Goal: Transaction & Acquisition: Purchase product/service

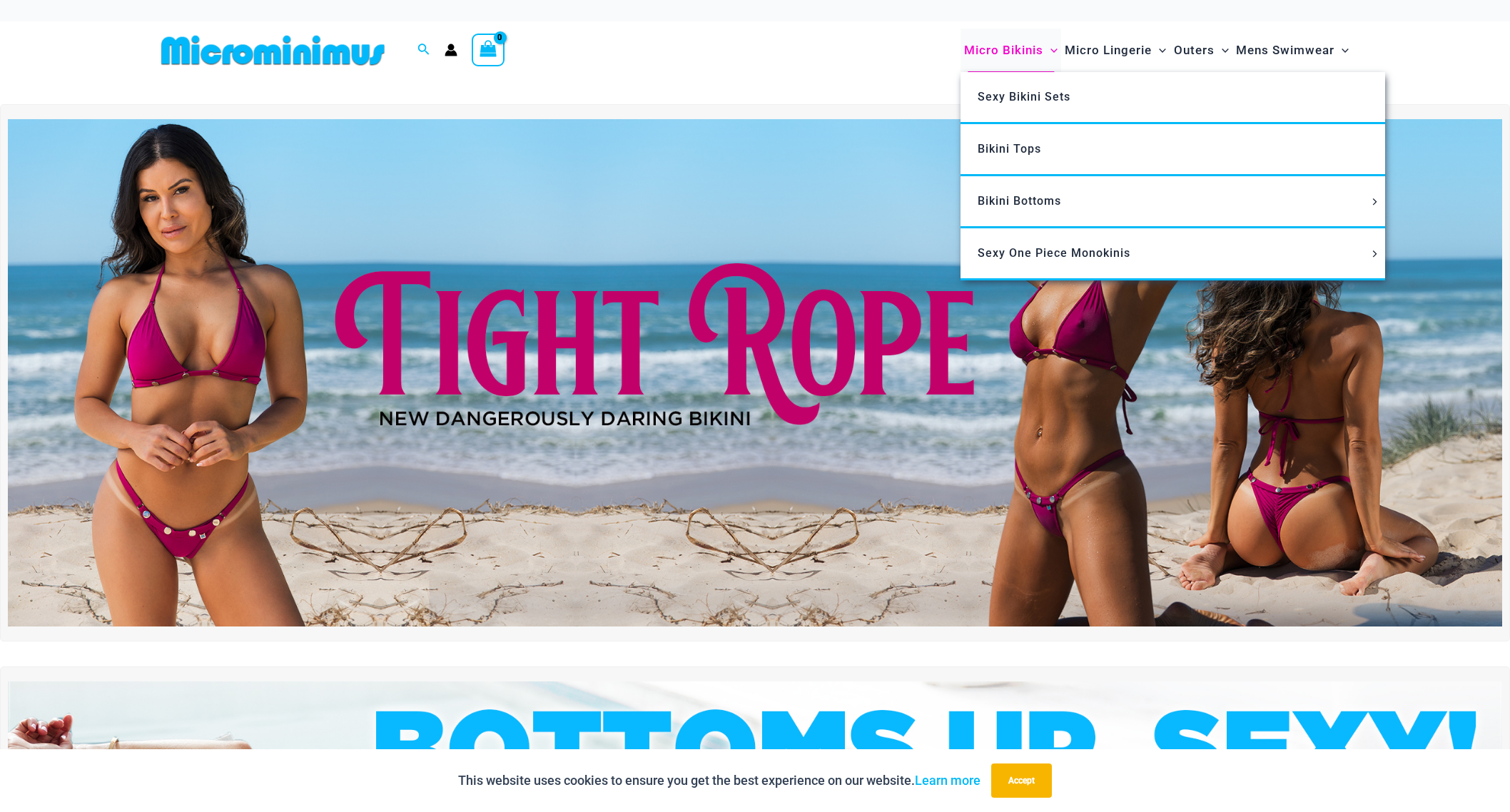
scroll to position [8, 0]
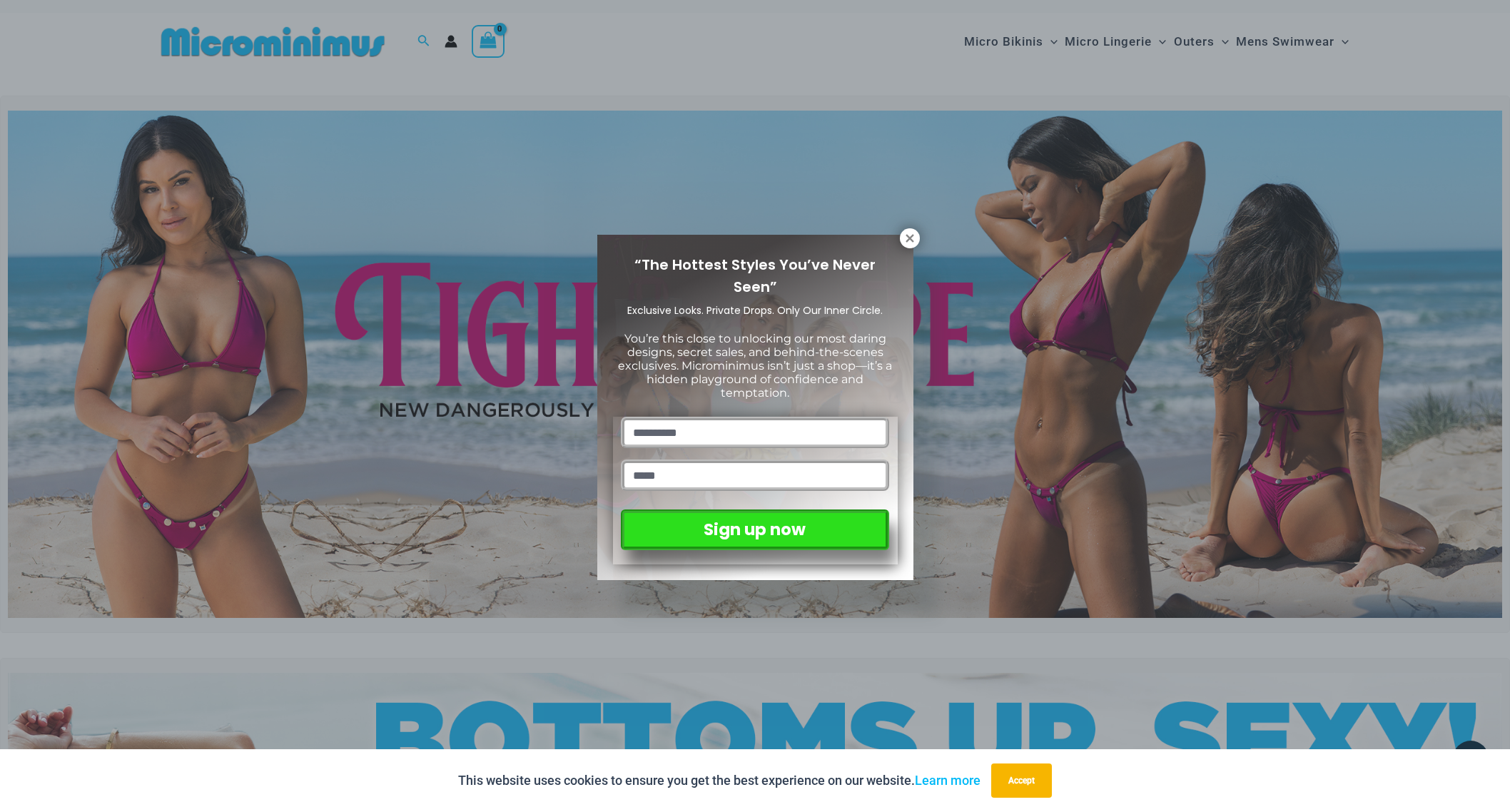
drag, startPoint x: 919, startPoint y: 236, endPoint x: 930, endPoint y: 221, distance: 18.6
click at [919, 236] on div "“The Hottest Styles You’ve Never Seen” Exclusive Looks. Private Drops. Only Our…" at bounding box center [755, 406] width 1510 height 812
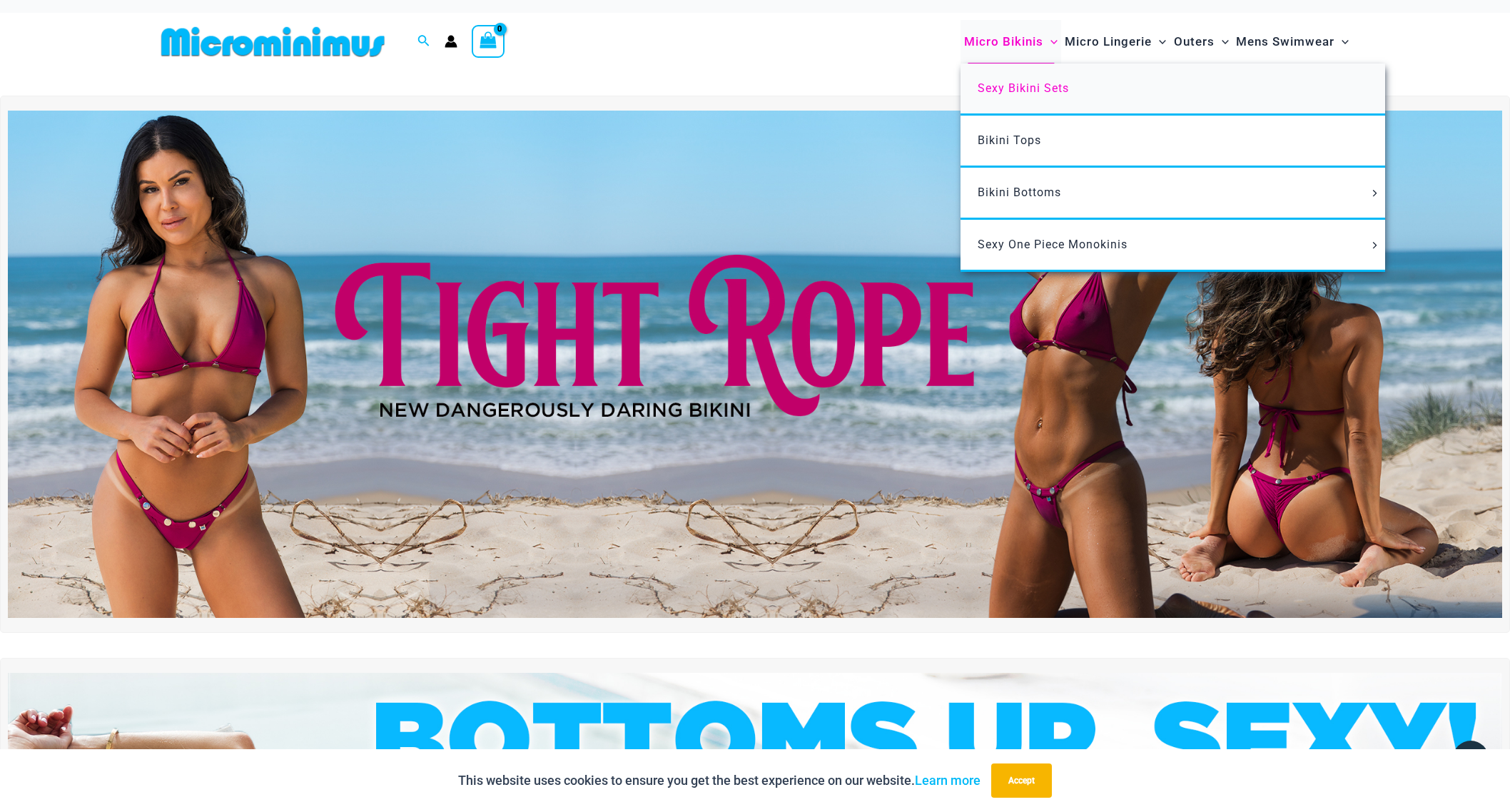
click at [1010, 90] on span "Sexy Bikini Sets" at bounding box center [1023, 88] width 91 height 14
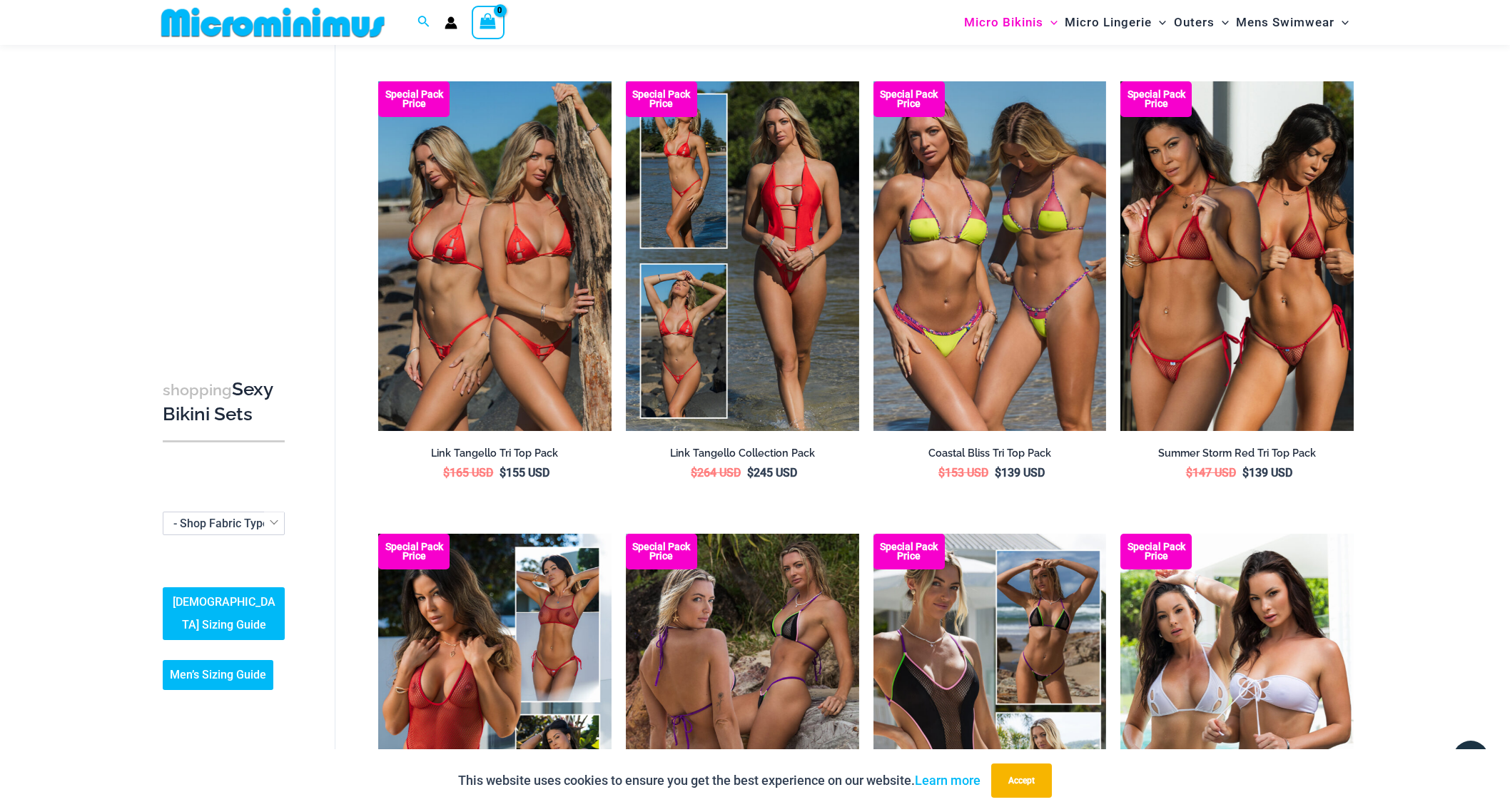
scroll to position [993, 0]
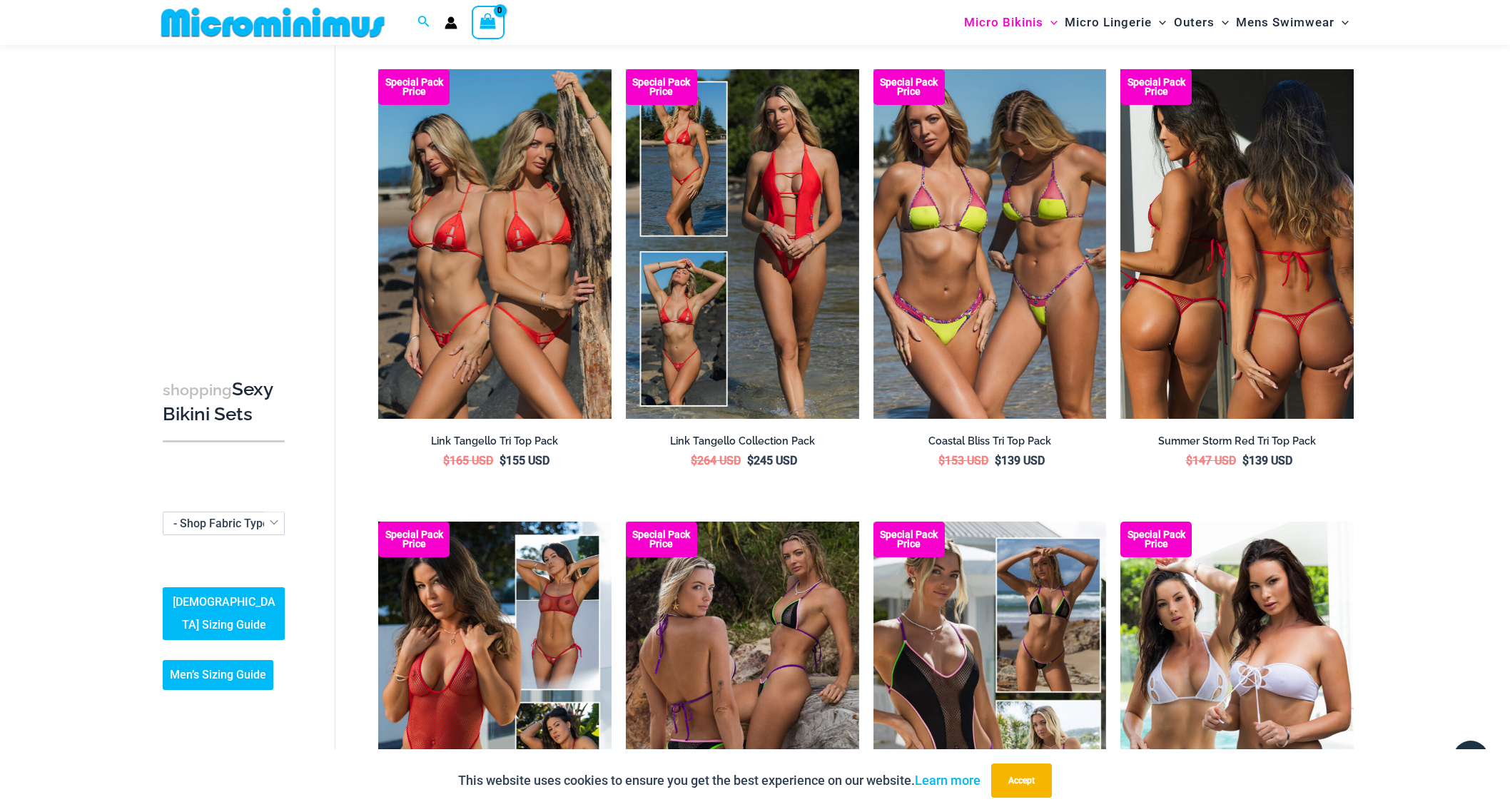
click at [1221, 378] on img at bounding box center [1236, 244] width 233 height 349
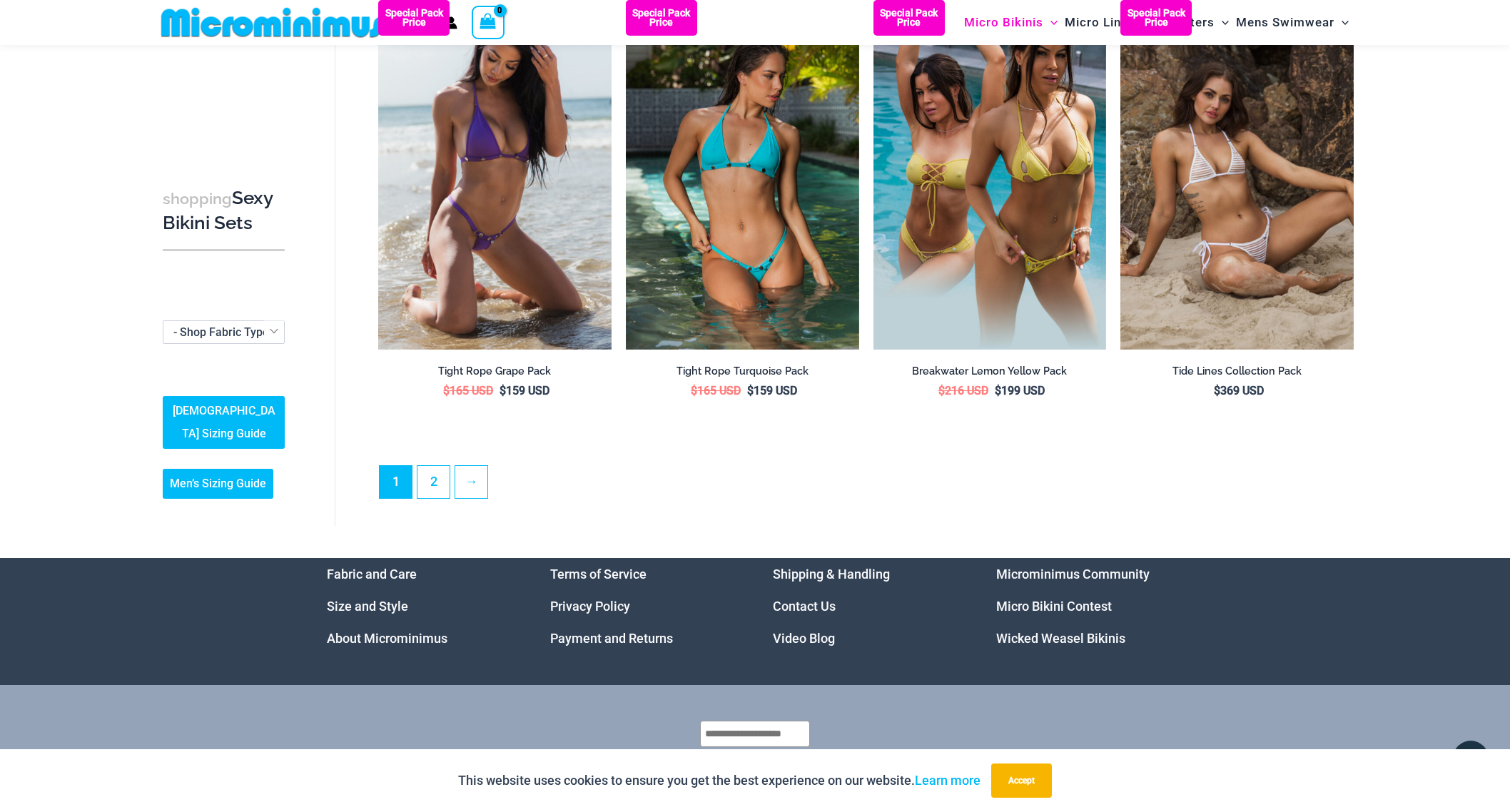
scroll to position [3395, 0]
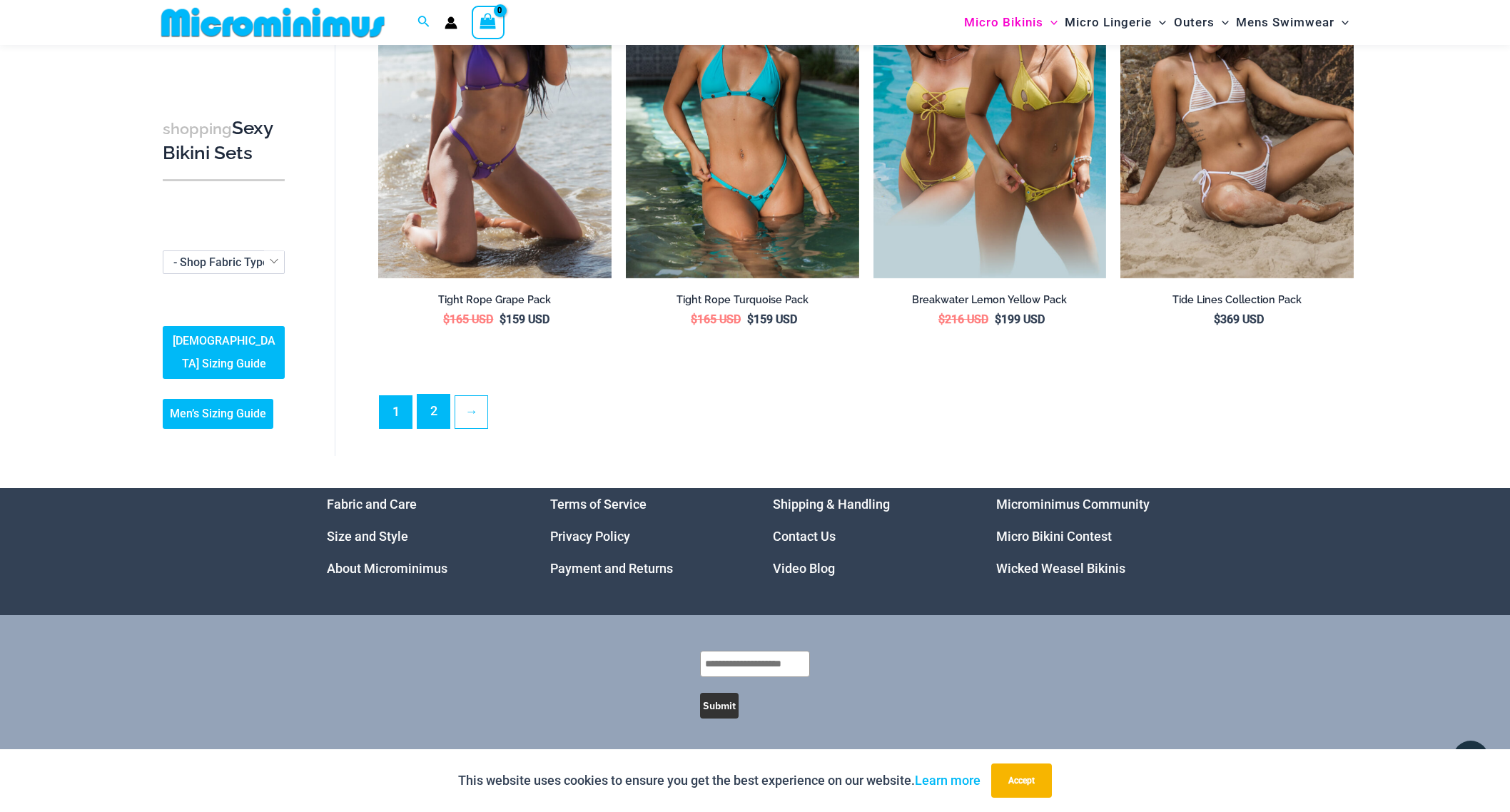
click at [437, 406] on link "2" at bounding box center [433, 411] width 32 height 33
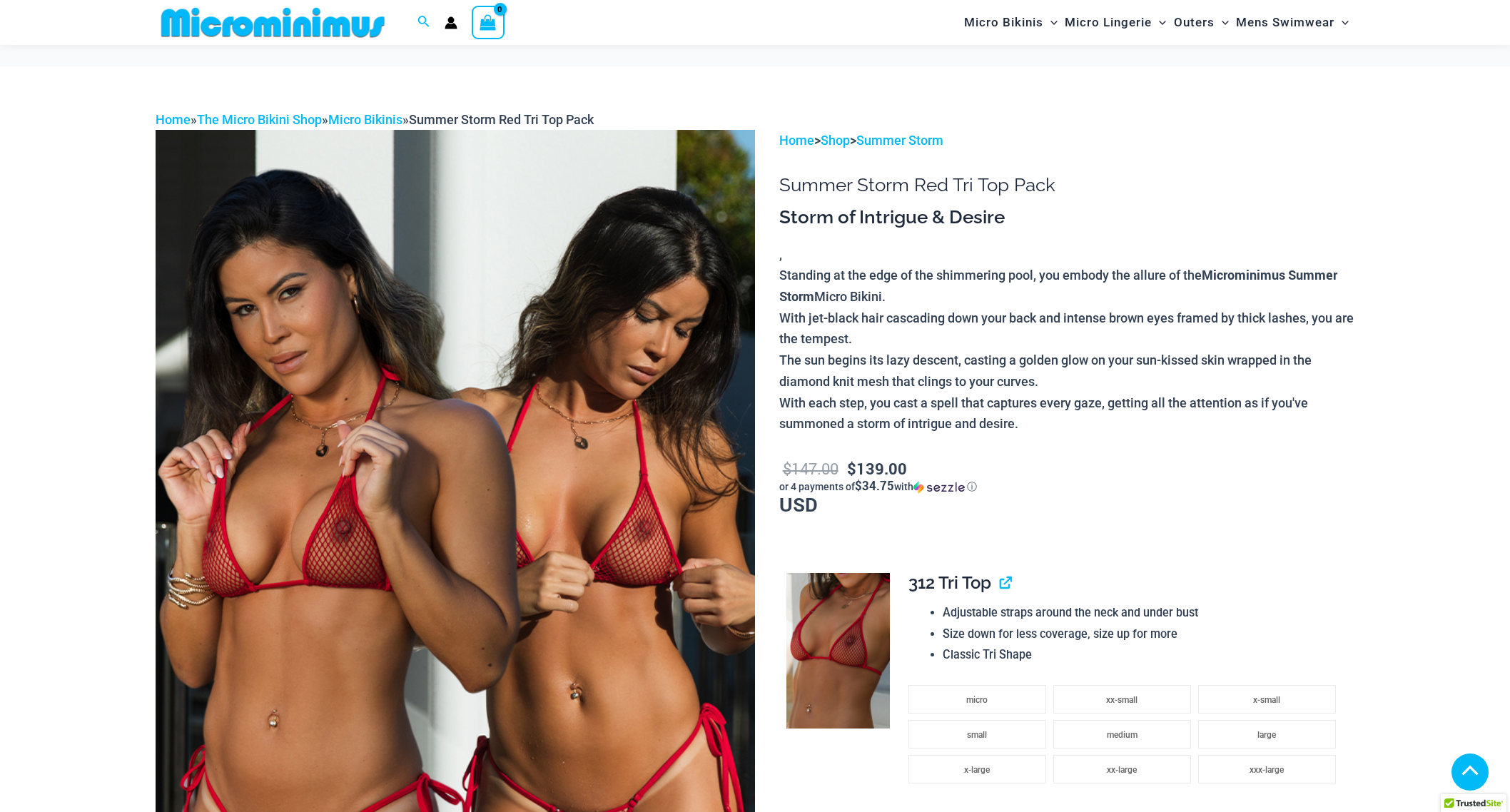
scroll to position [316, 0]
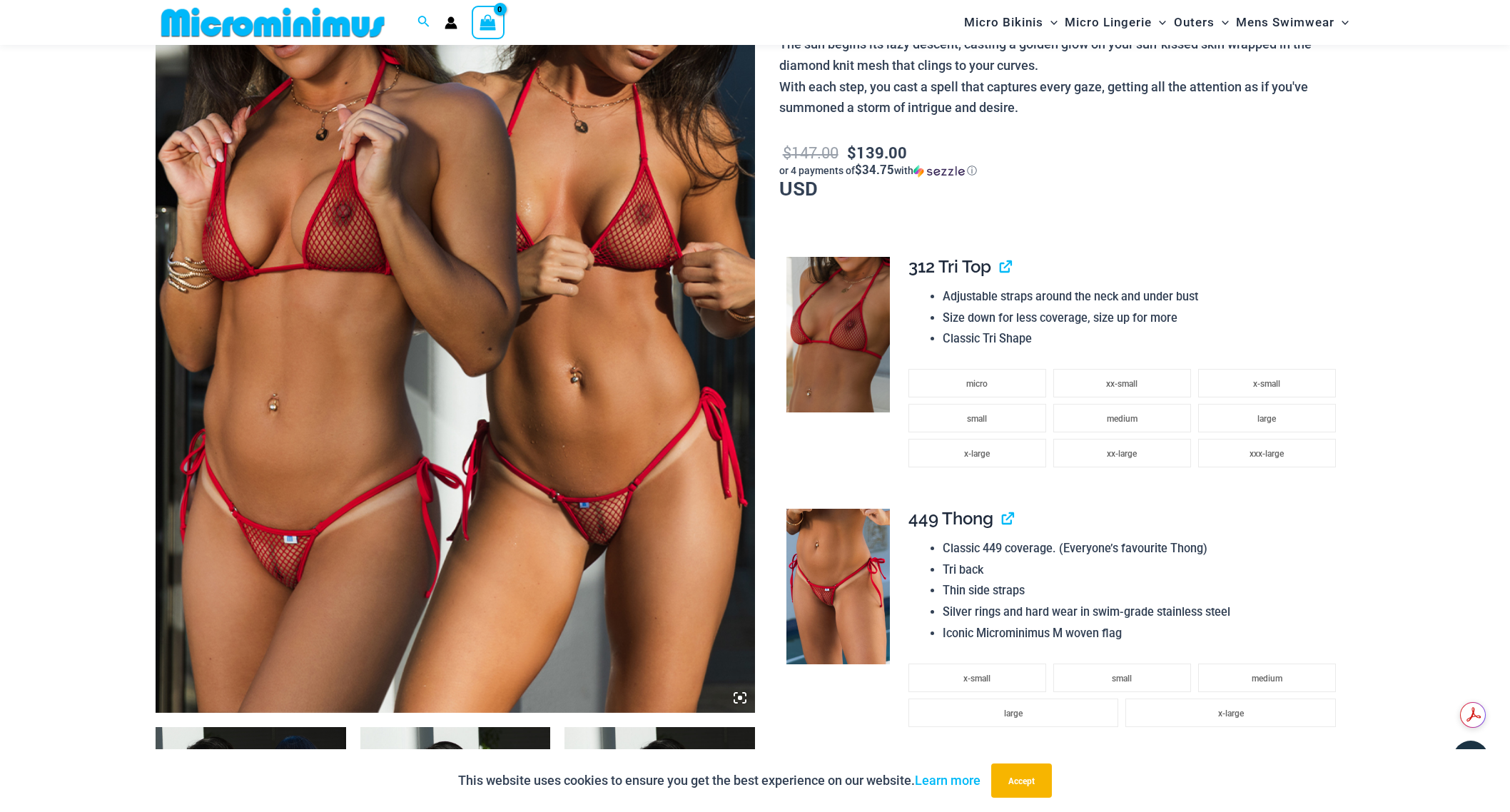
click at [740, 699] on icon at bounding box center [740, 697] width 13 height 13
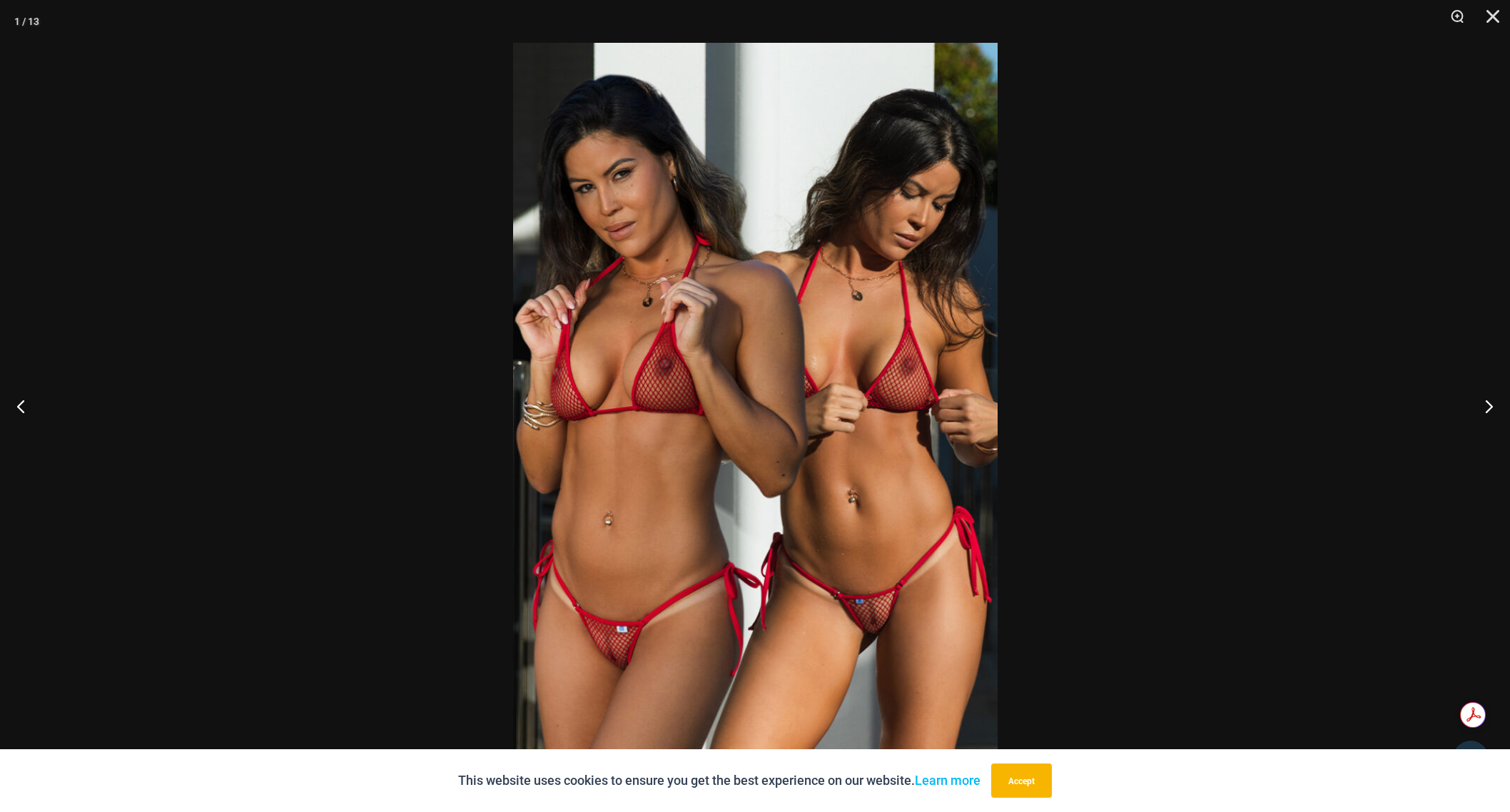
click at [888, 624] on img at bounding box center [755, 406] width 484 height 726
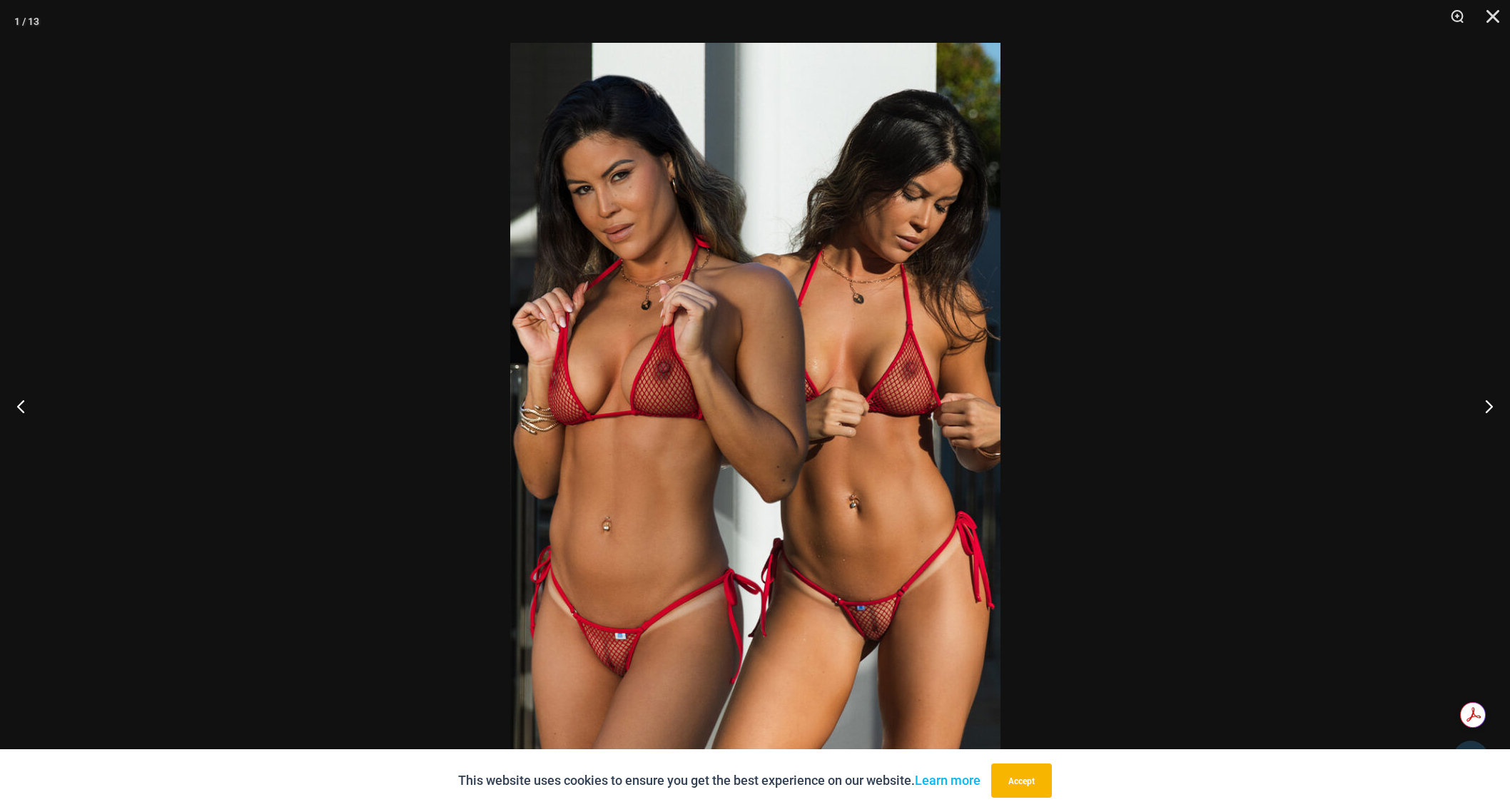
click at [888, 624] on img at bounding box center [755, 409] width 490 height 734
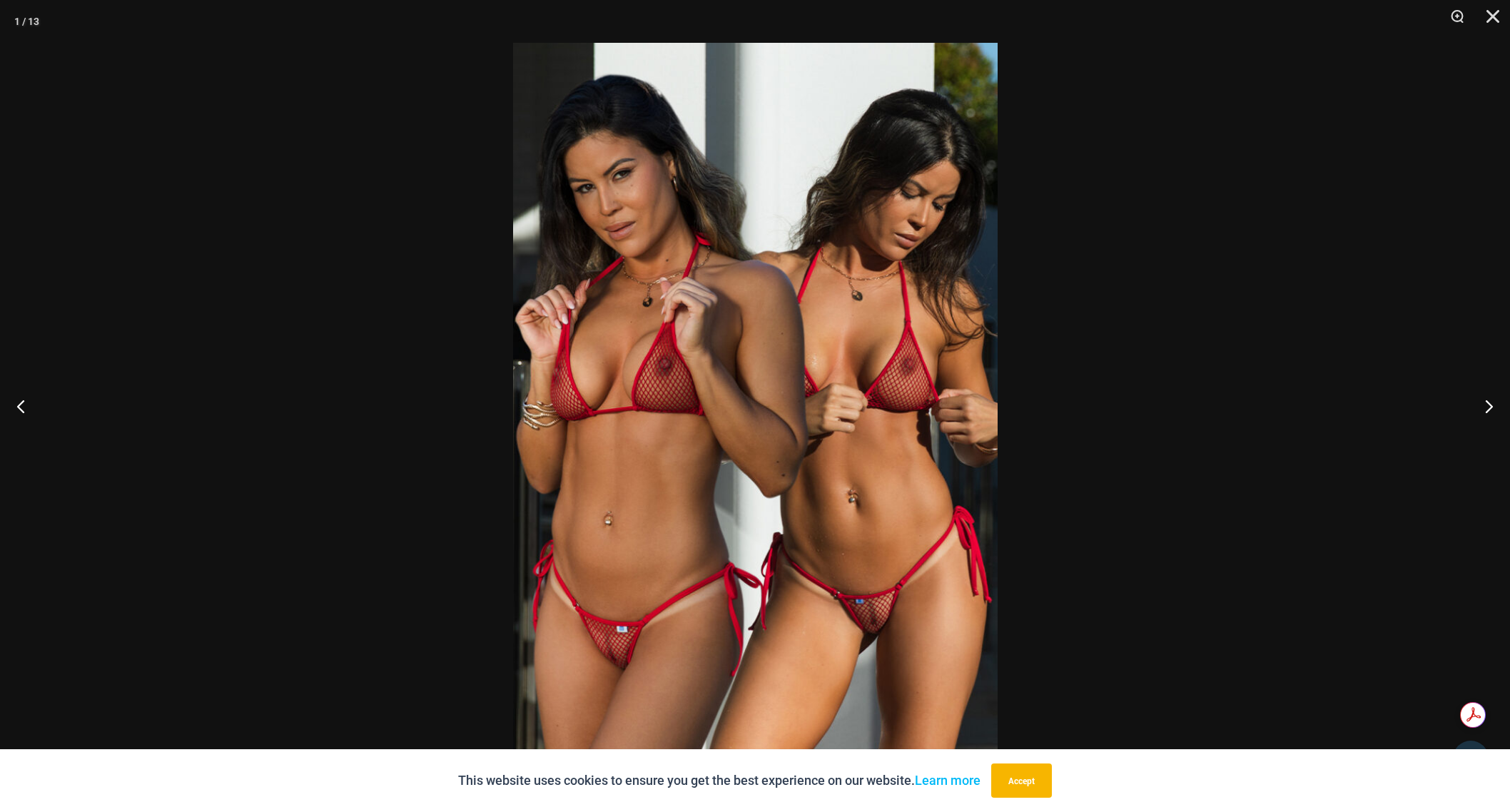
click at [878, 627] on img at bounding box center [755, 406] width 484 height 726
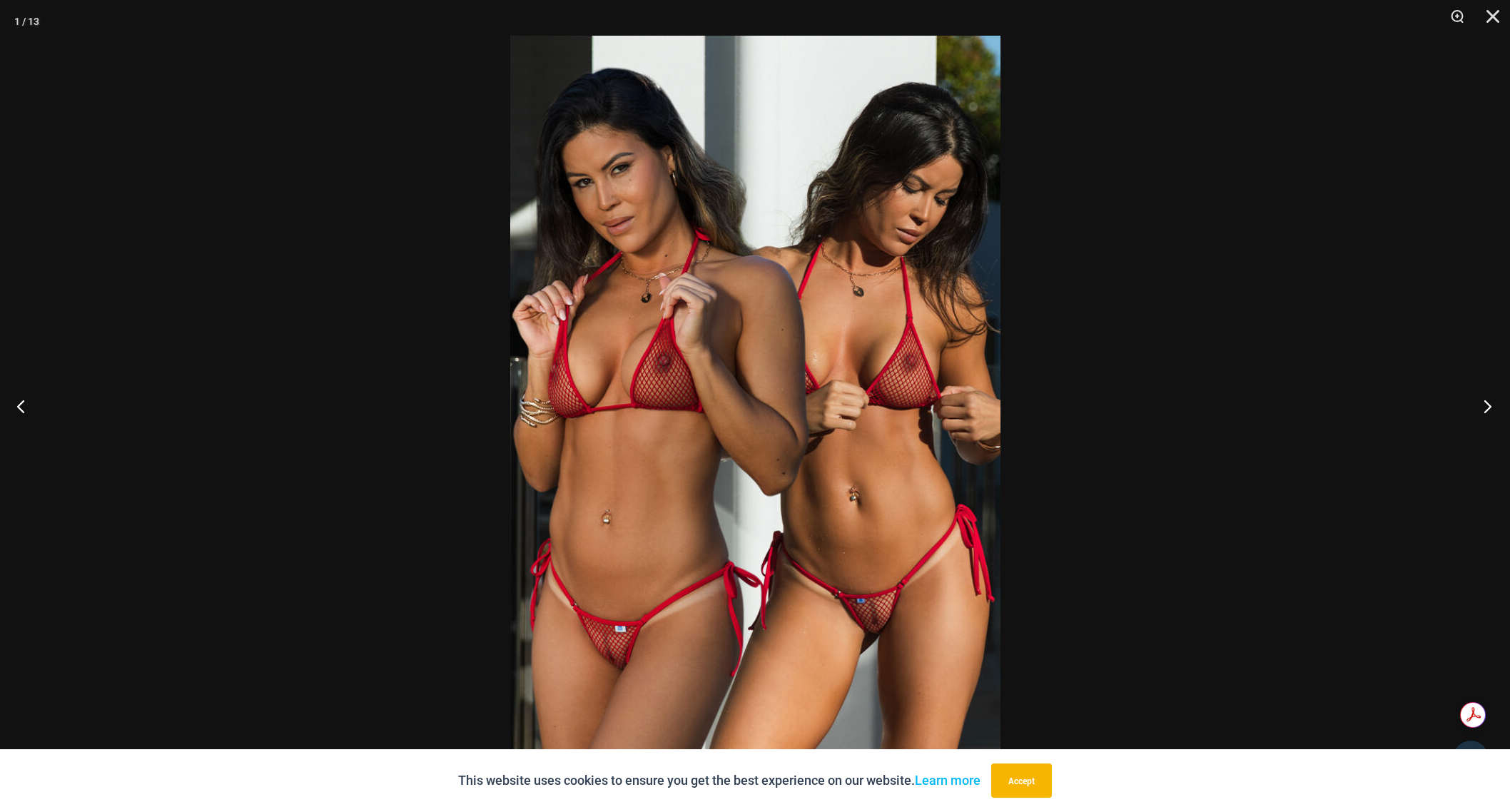
click at [1489, 408] on button "Next" at bounding box center [1483, 406] width 54 height 71
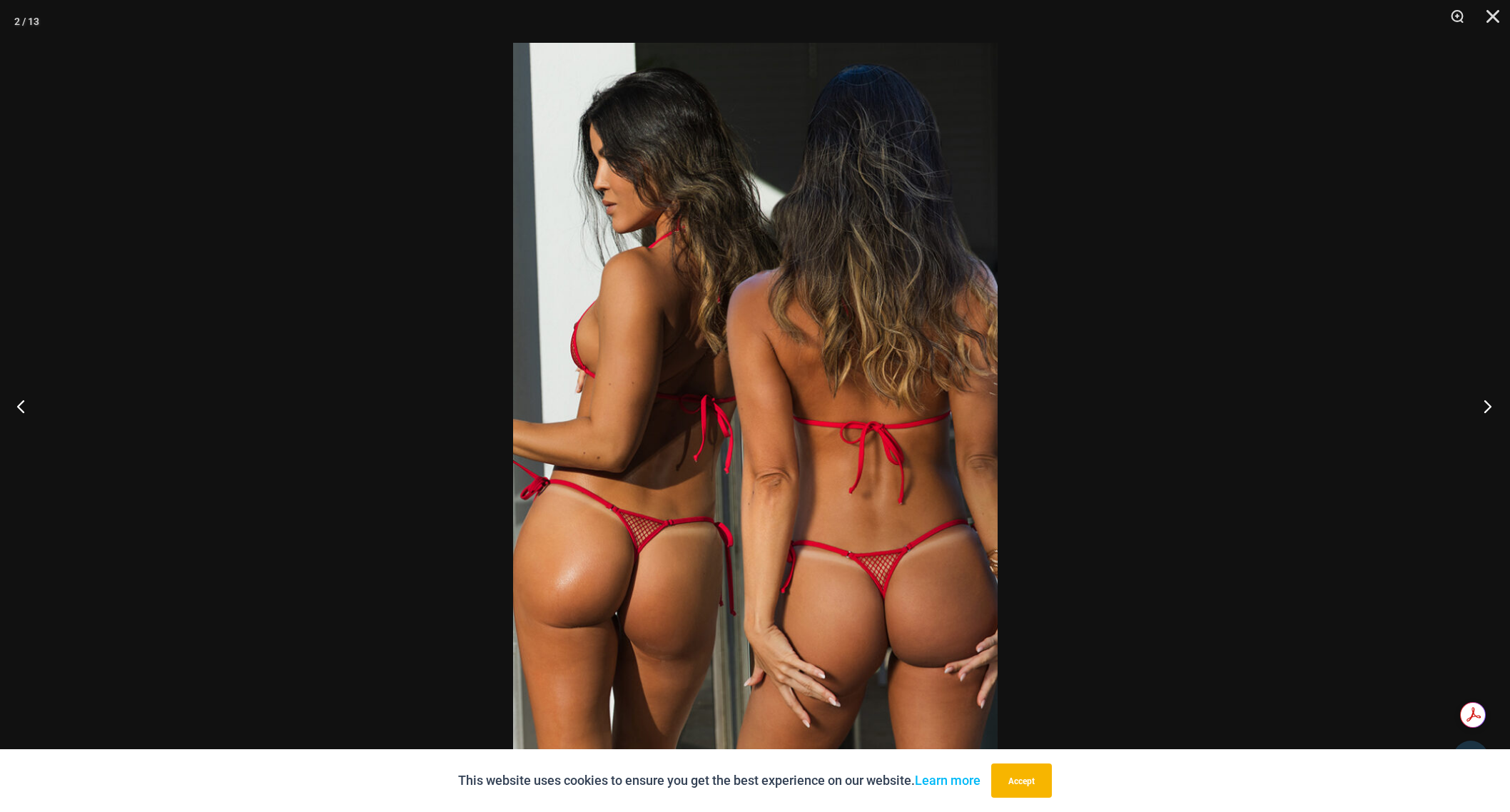
click at [1488, 408] on button "Next" at bounding box center [1483, 406] width 54 height 71
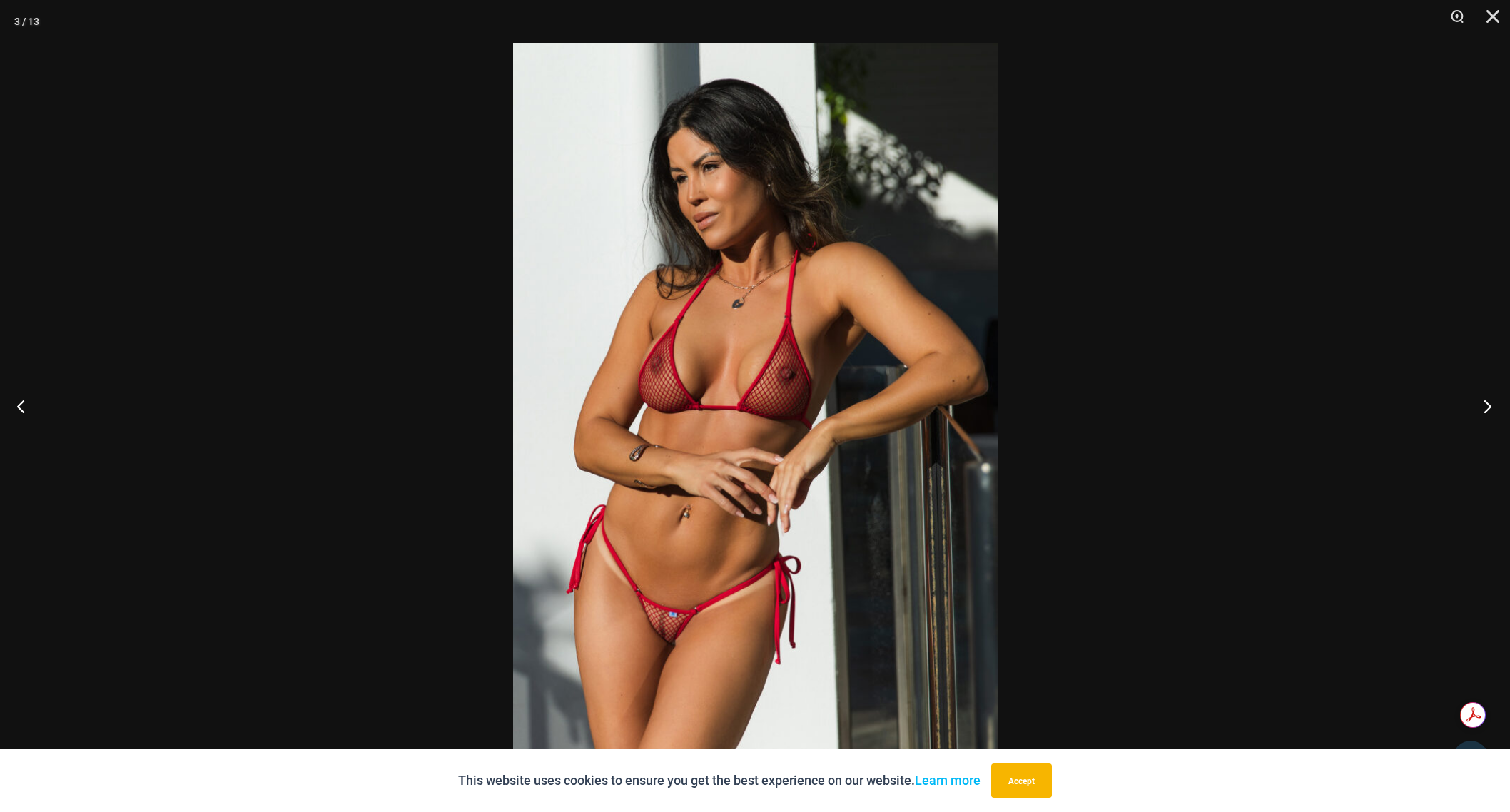
click at [1487, 408] on button "Next" at bounding box center [1483, 406] width 54 height 71
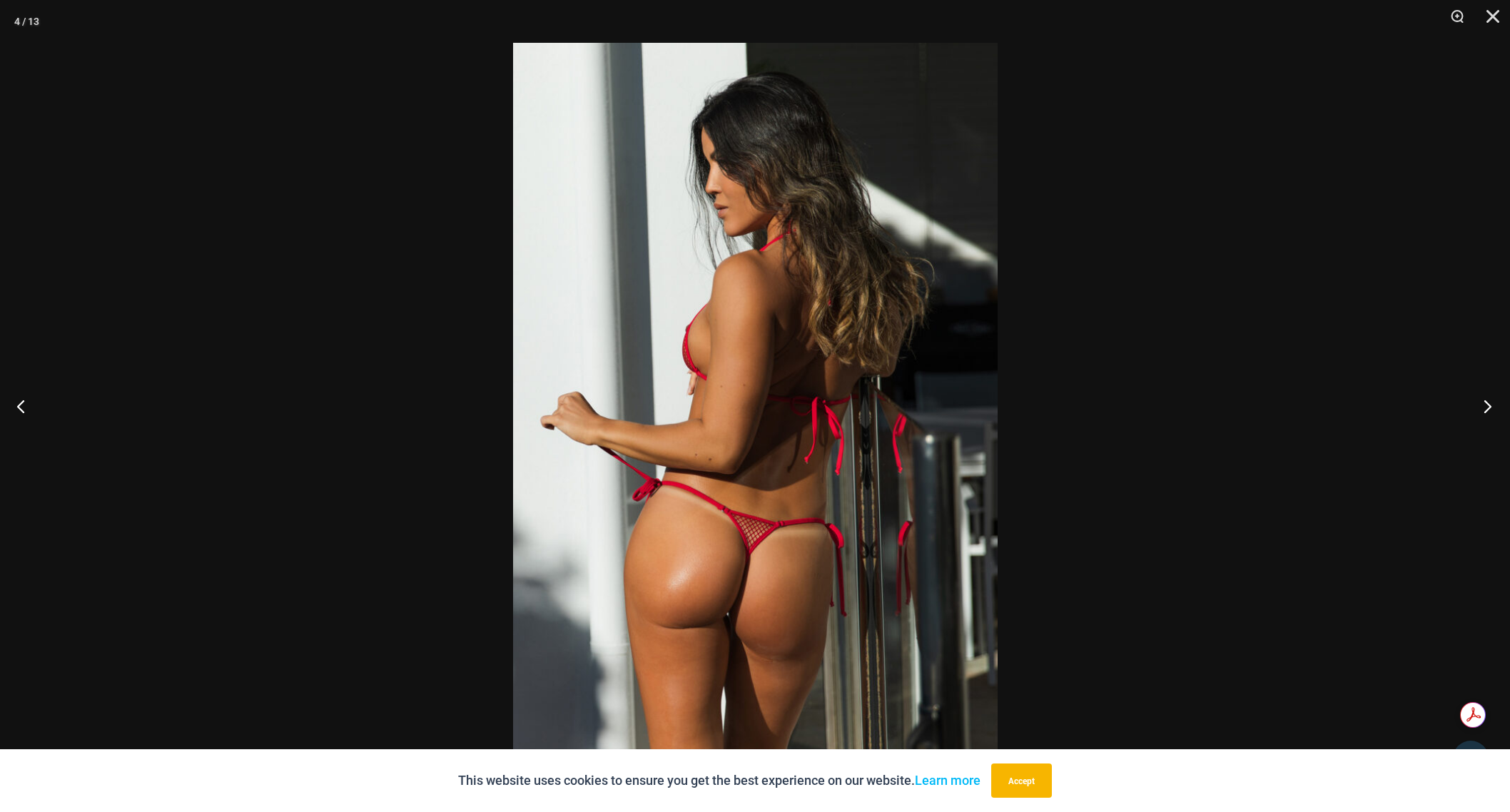
click at [1487, 408] on button "Next" at bounding box center [1483, 406] width 54 height 71
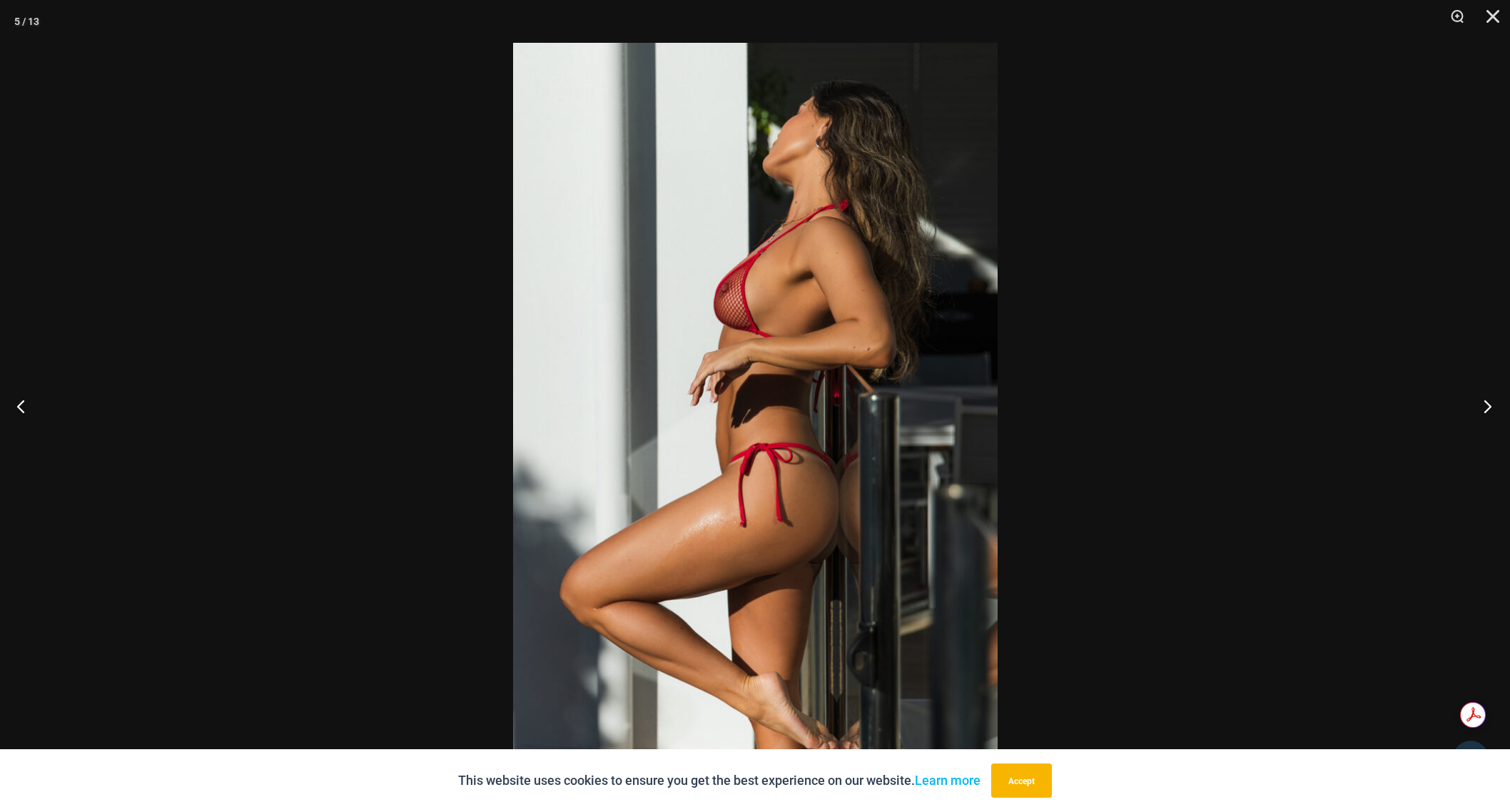
click at [1487, 408] on button "Next" at bounding box center [1483, 406] width 54 height 71
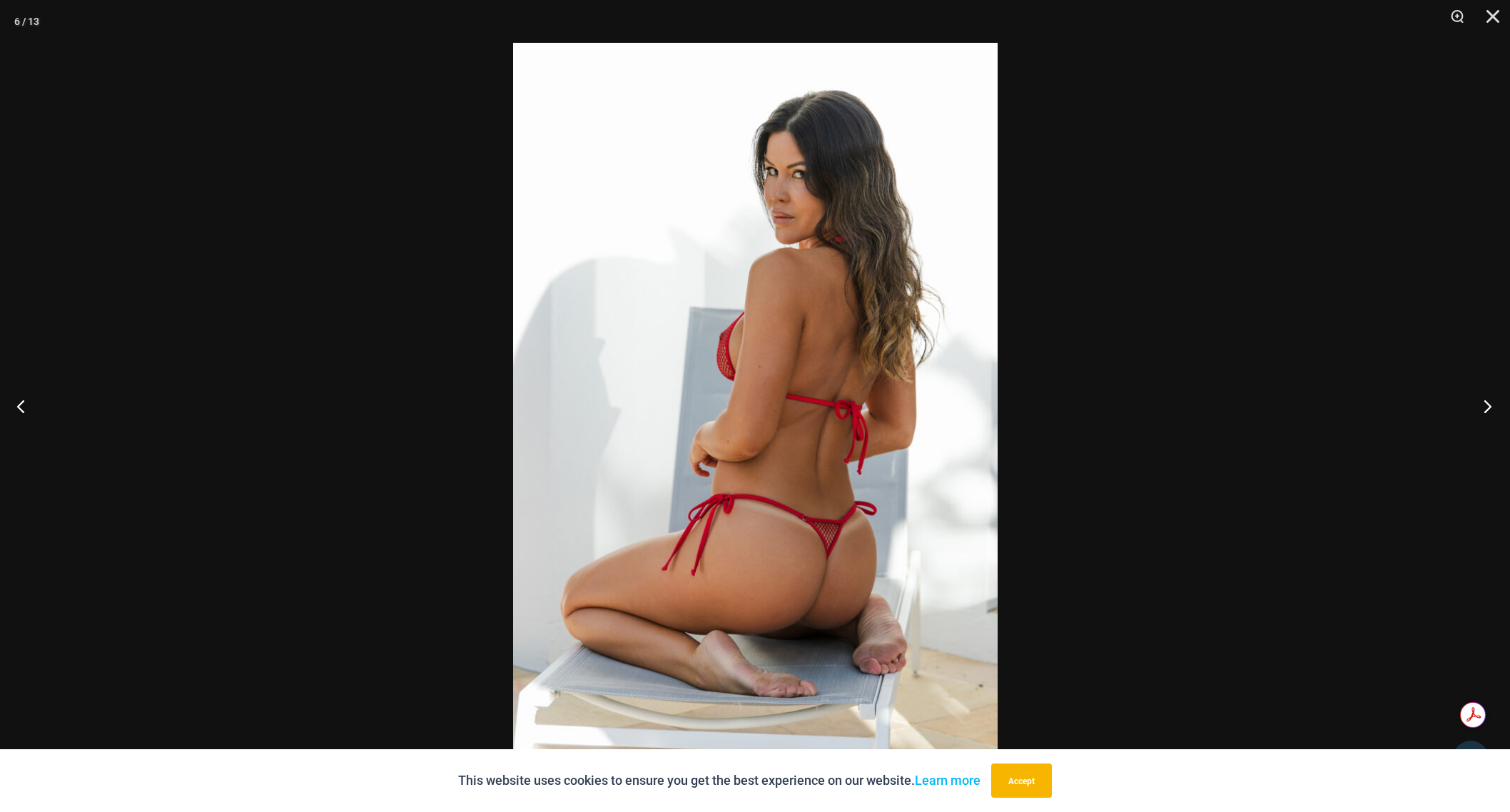
click at [1487, 408] on button "Next" at bounding box center [1483, 406] width 54 height 71
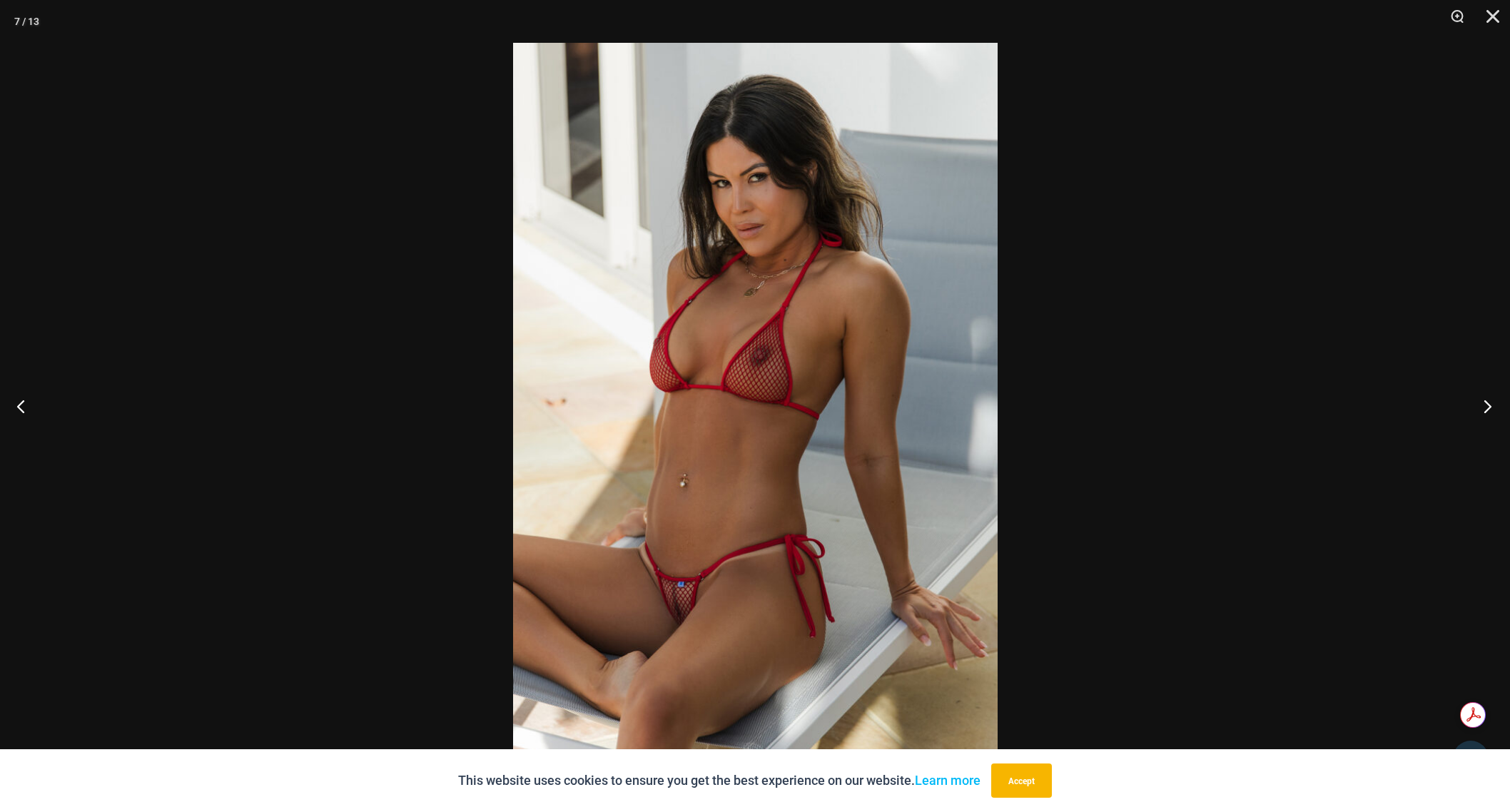
click at [1487, 408] on button "Next" at bounding box center [1483, 406] width 54 height 71
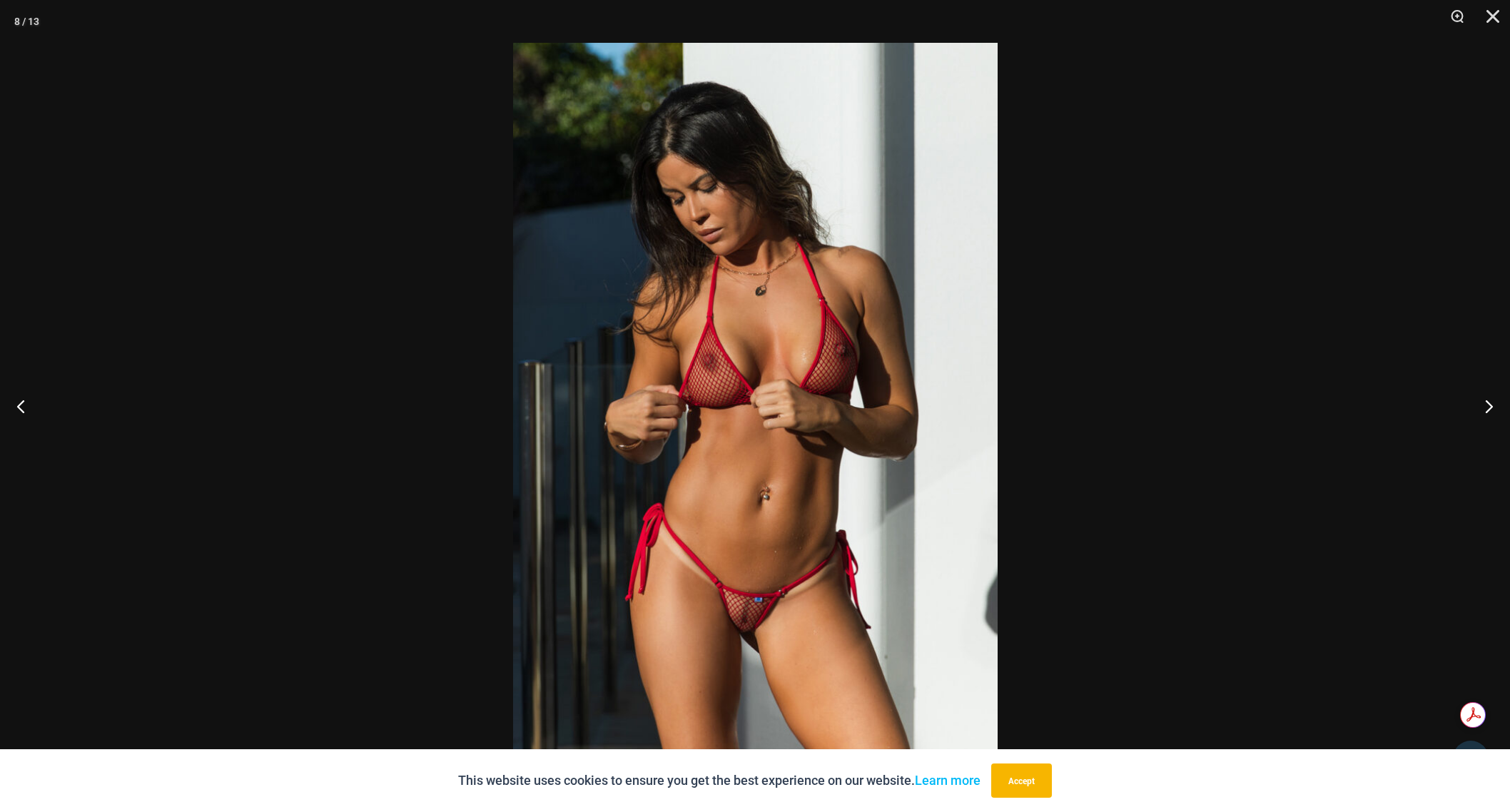
click at [755, 640] on img at bounding box center [755, 406] width 484 height 726
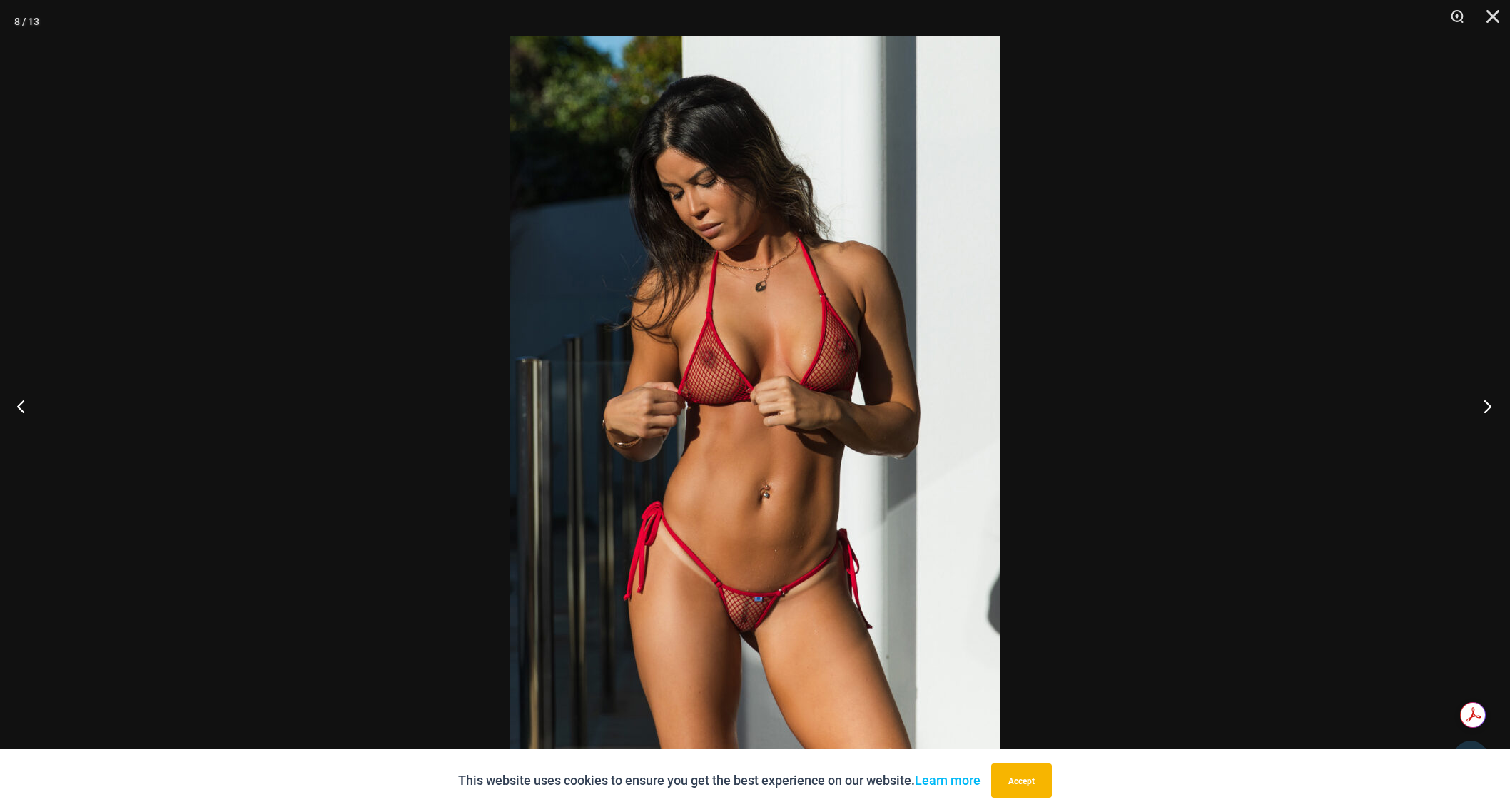
click at [1488, 414] on button "Next" at bounding box center [1483, 406] width 54 height 71
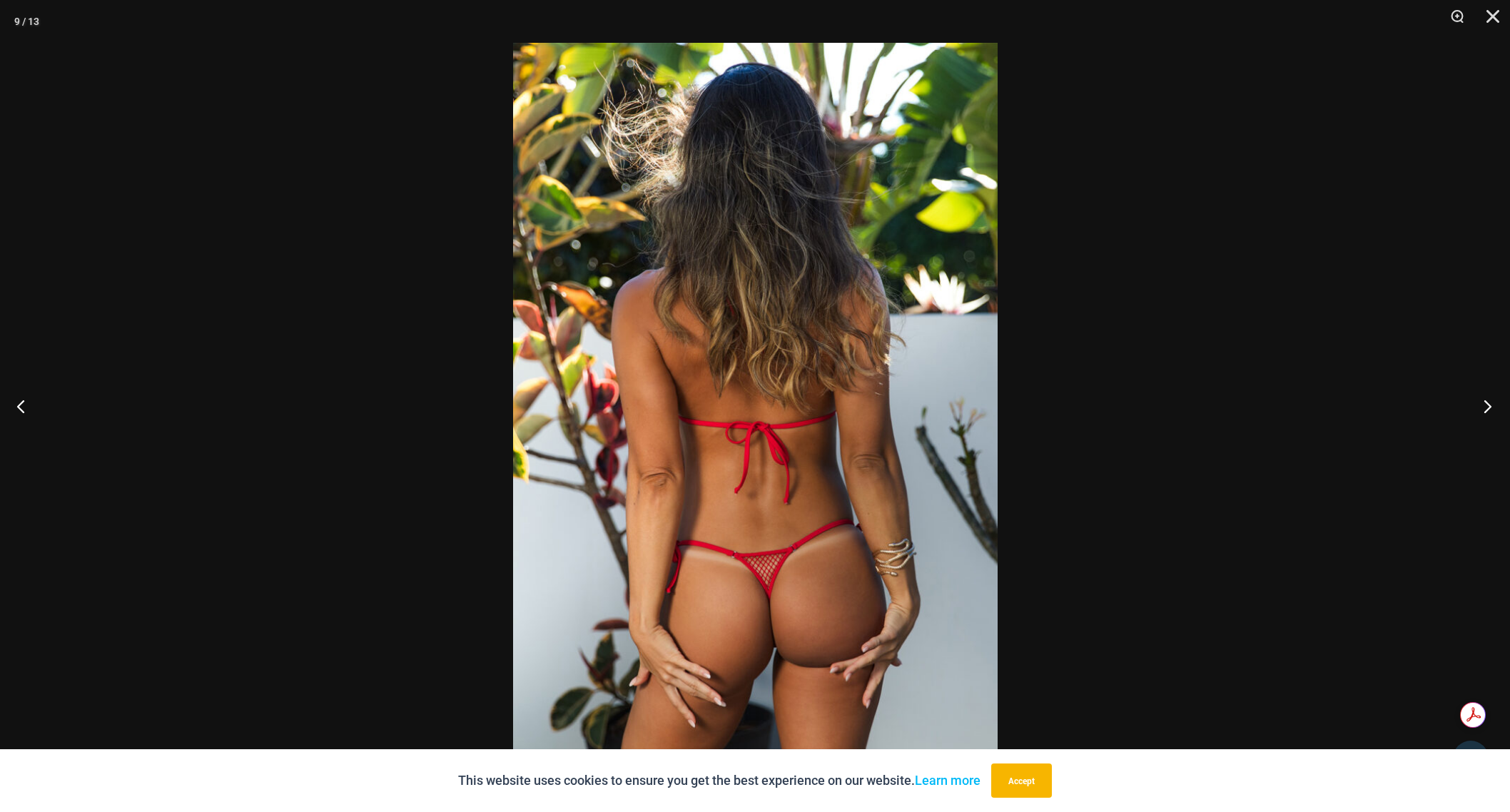
click at [1489, 414] on button "Next" at bounding box center [1483, 406] width 54 height 71
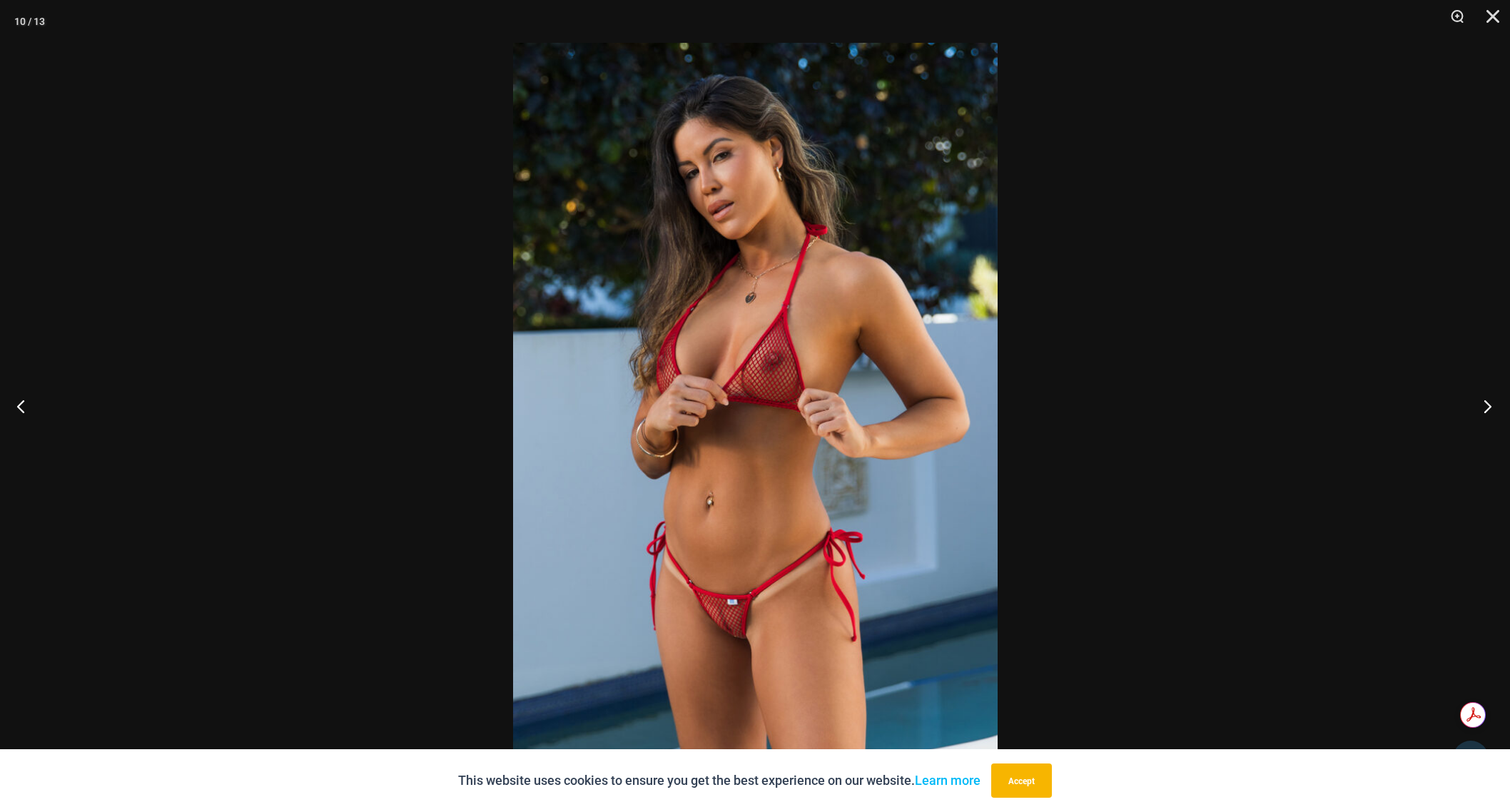
click at [1489, 414] on button "Next" at bounding box center [1483, 406] width 54 height 71
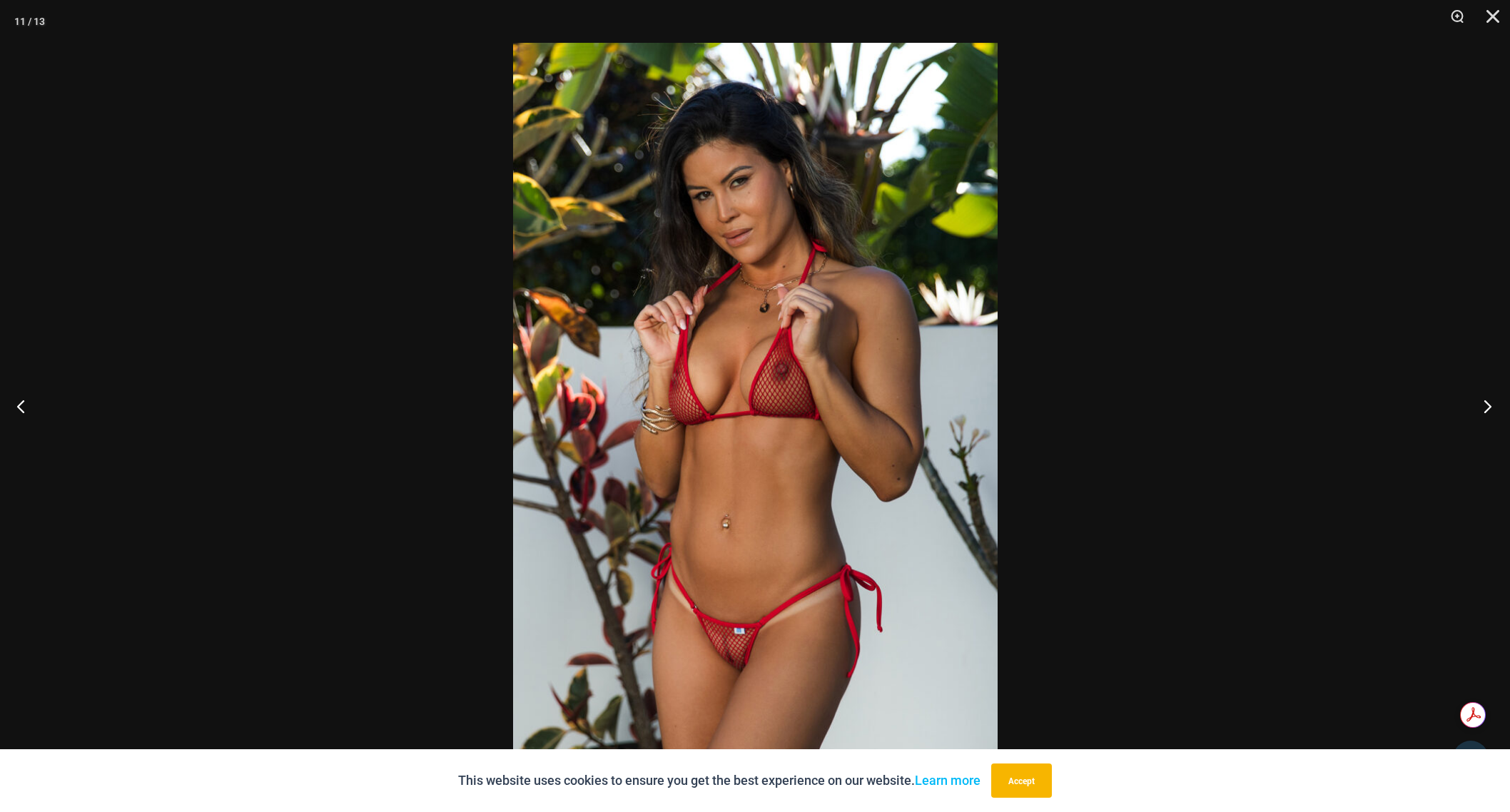
click at [1489, 414] on button "Next" at bounding box center [1483, 406] width 54 height 71
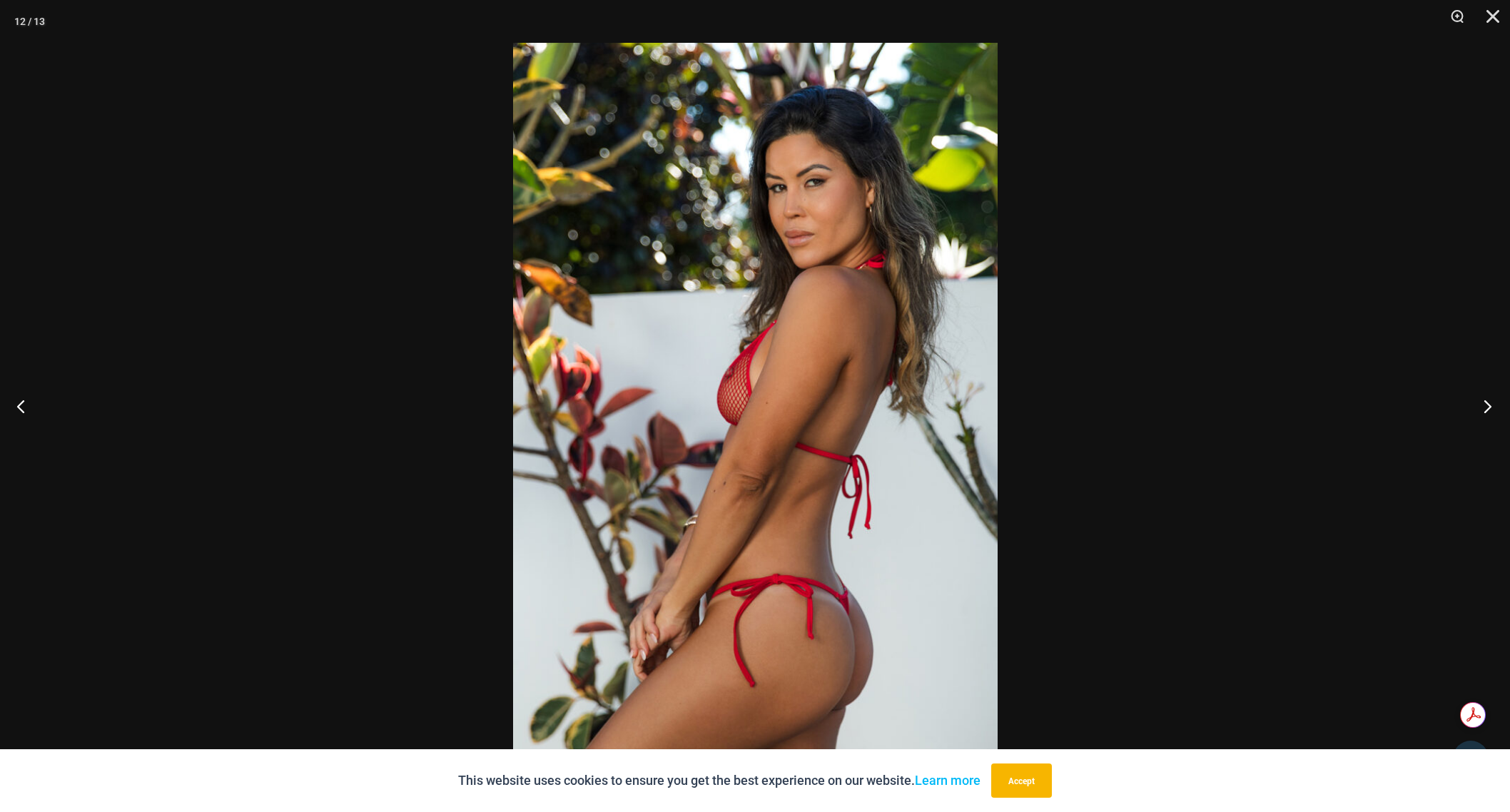
click at [1488, 413] on button "Next" at bounding box center [1483, 406] width 54 height 71
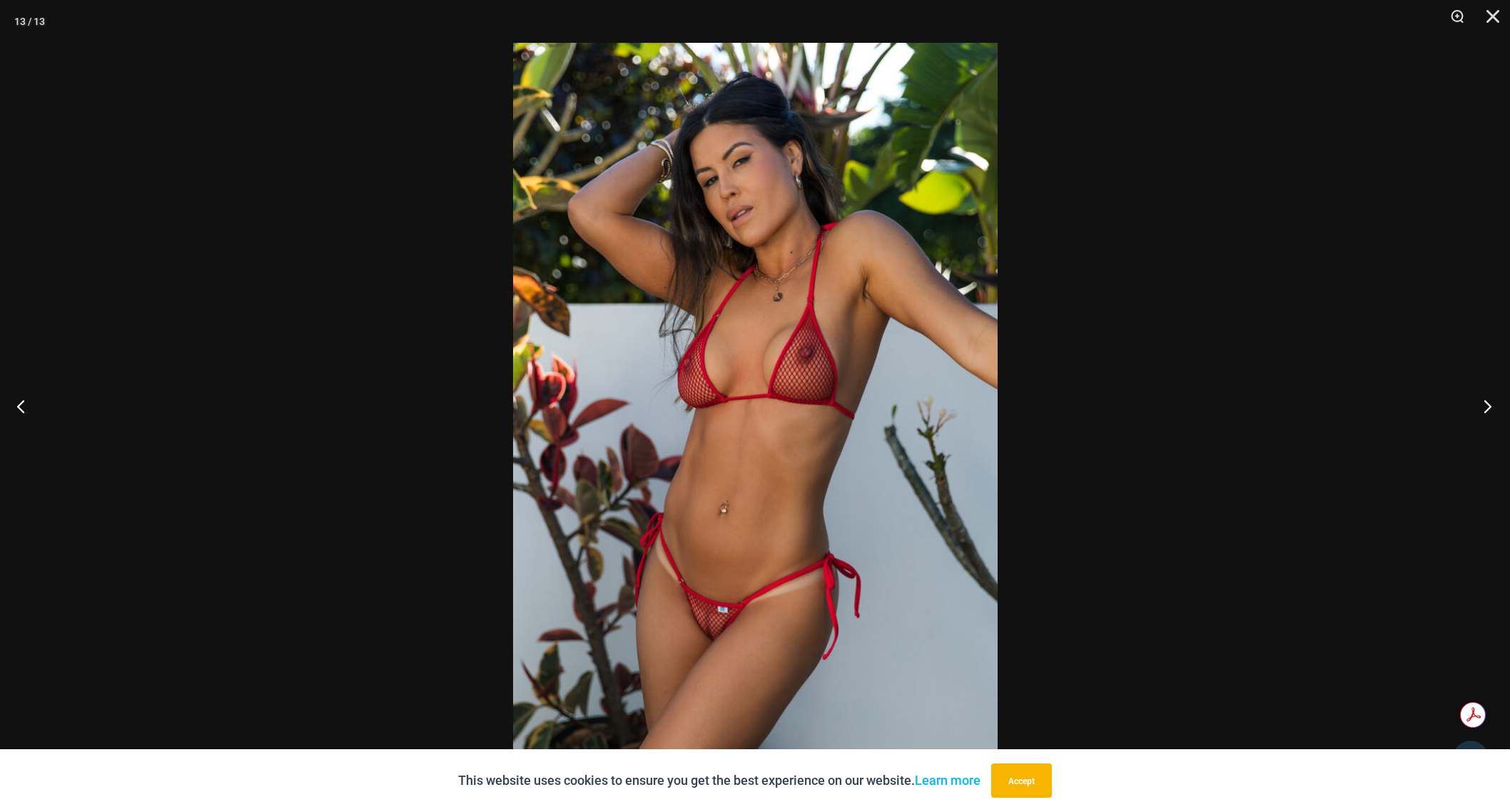
click at [1487, 413] on button "Next" at bounding box center [1483, 406] width 54 height 71
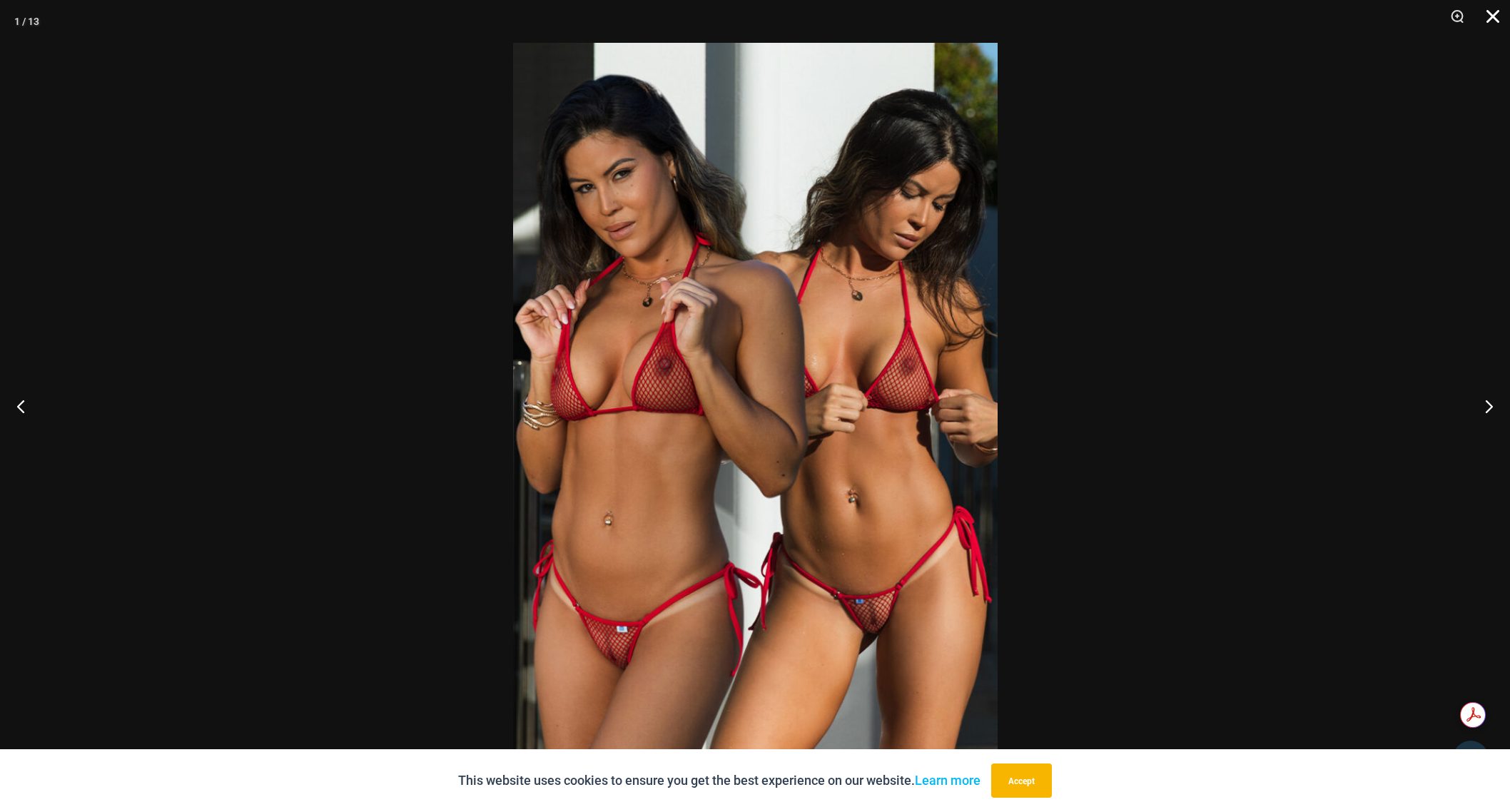
click at [1494, 20] on button "Close" at bounding box center [1488, 21] width 36 height 42
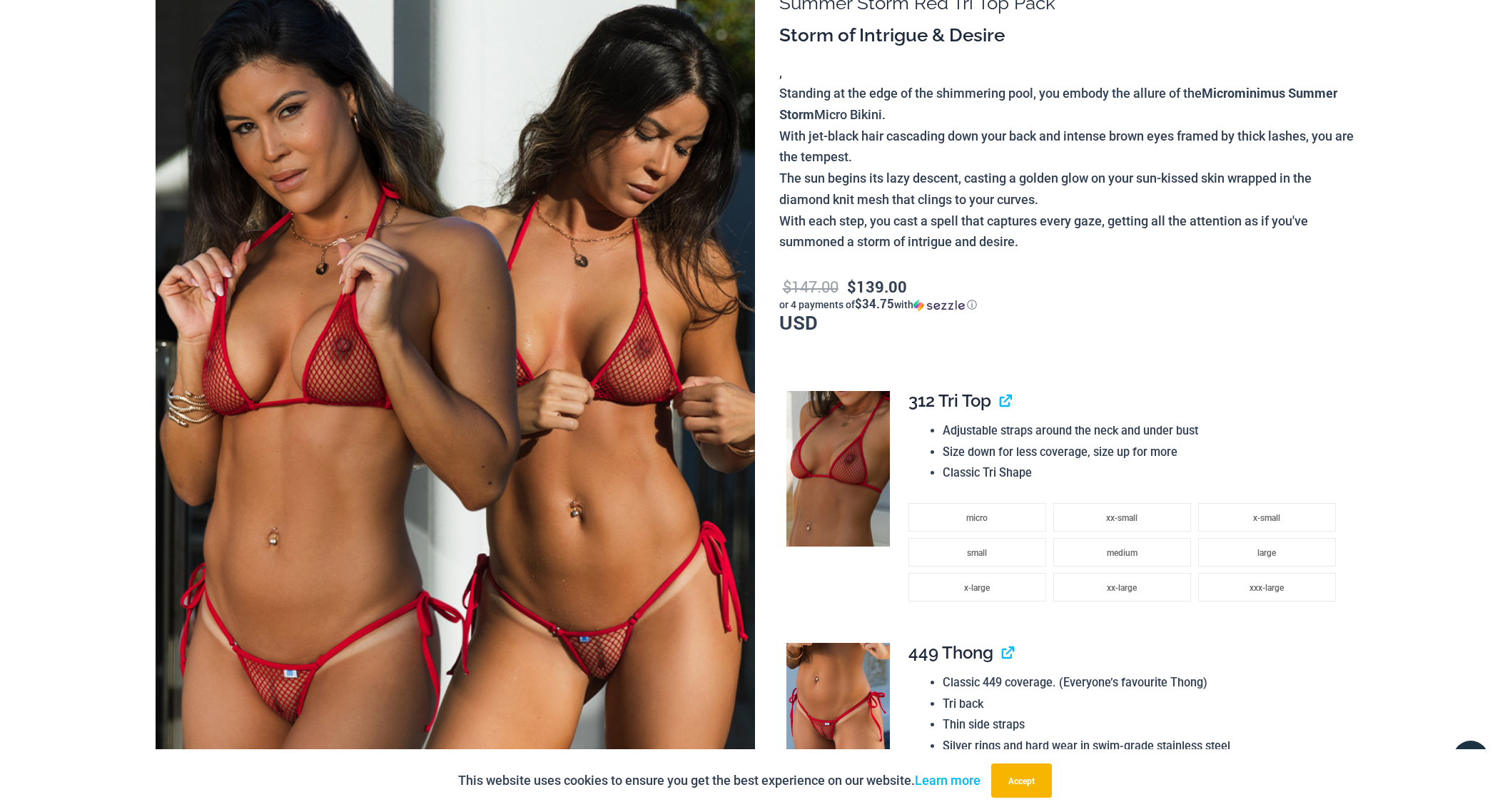
scroll to position [0, 0]
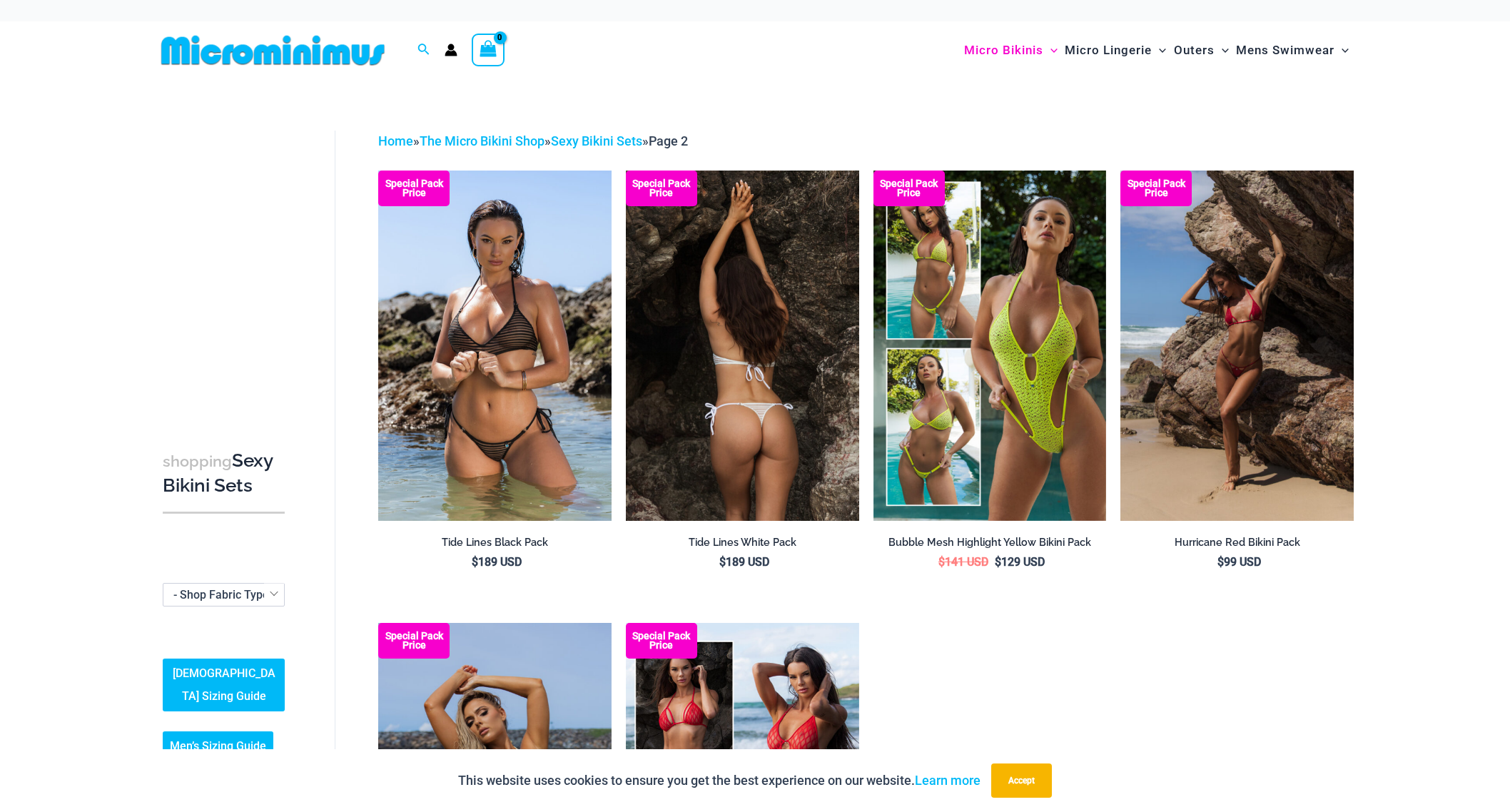
click at [781, 433] on img at bounding box center [742, 345] width 233 height 349
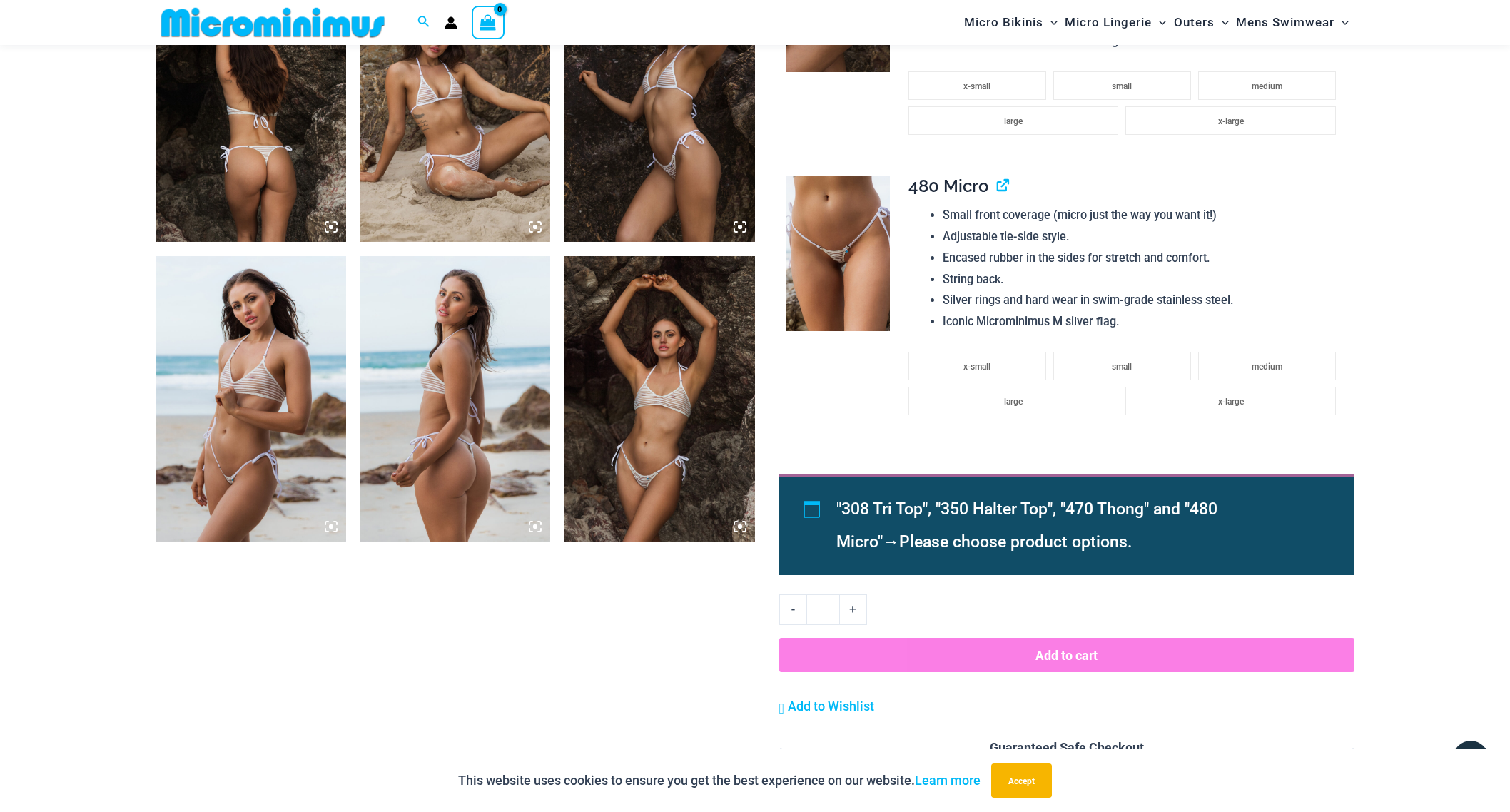
scroll to position [1087, 0]
click at [444, 174] on img at bounding box center [456, 98] width 190 height 285
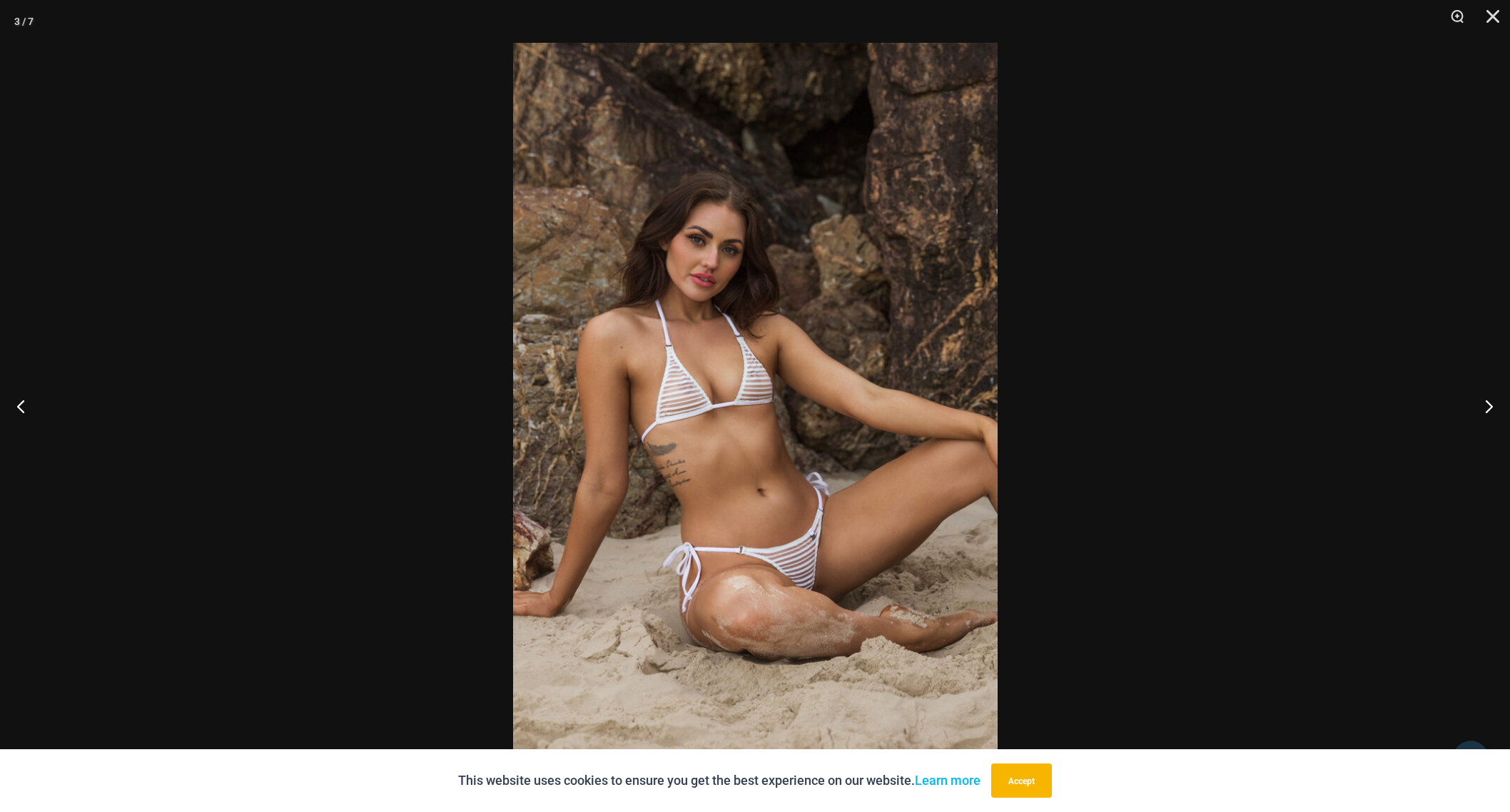
click at [789, 567] on img at bounding box center [755, 406] width 484 height 726
